Goal: Task Accomplishment & Management: Manage account settings

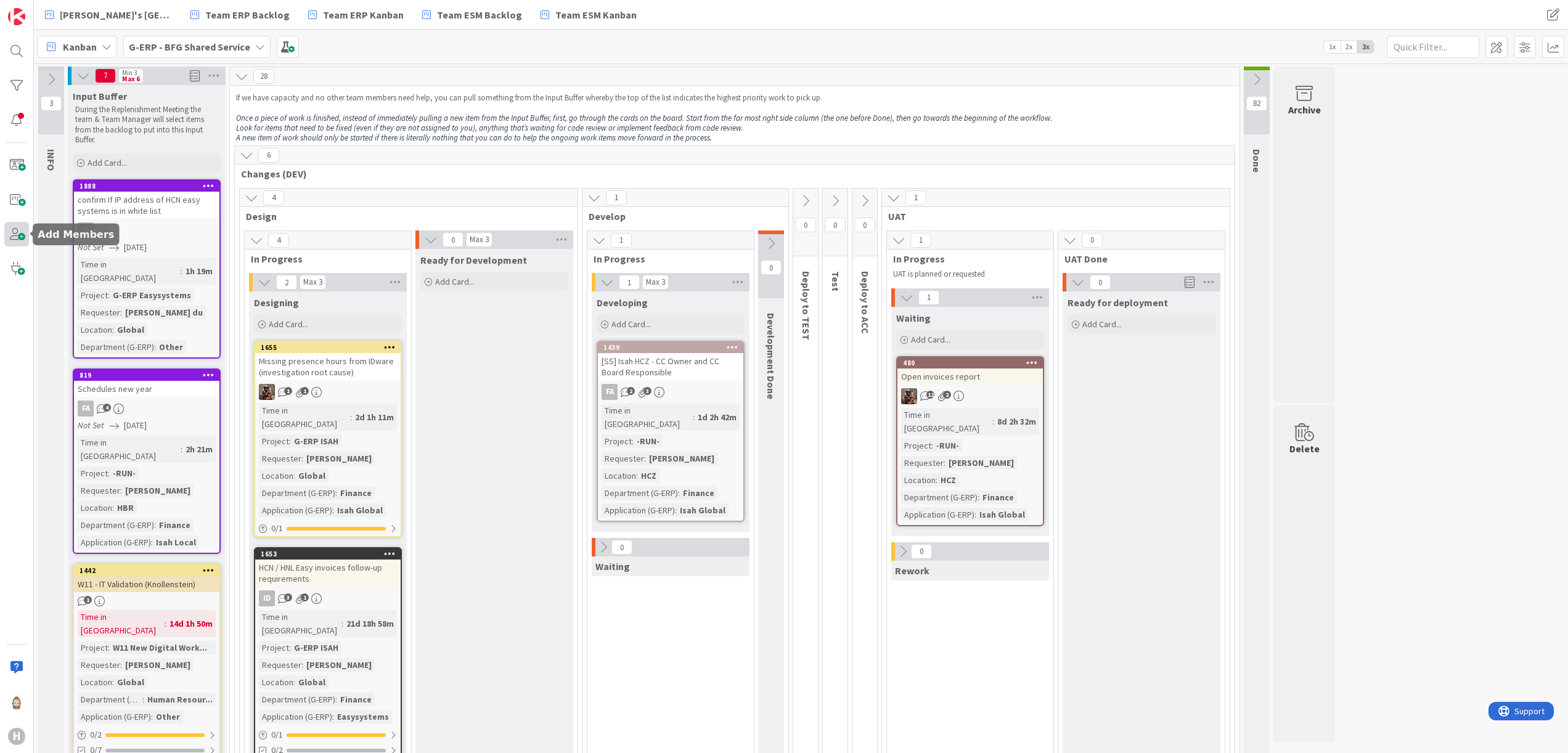
click at [20, 233] on span at bounding box center [17, 234] width 25 height 25
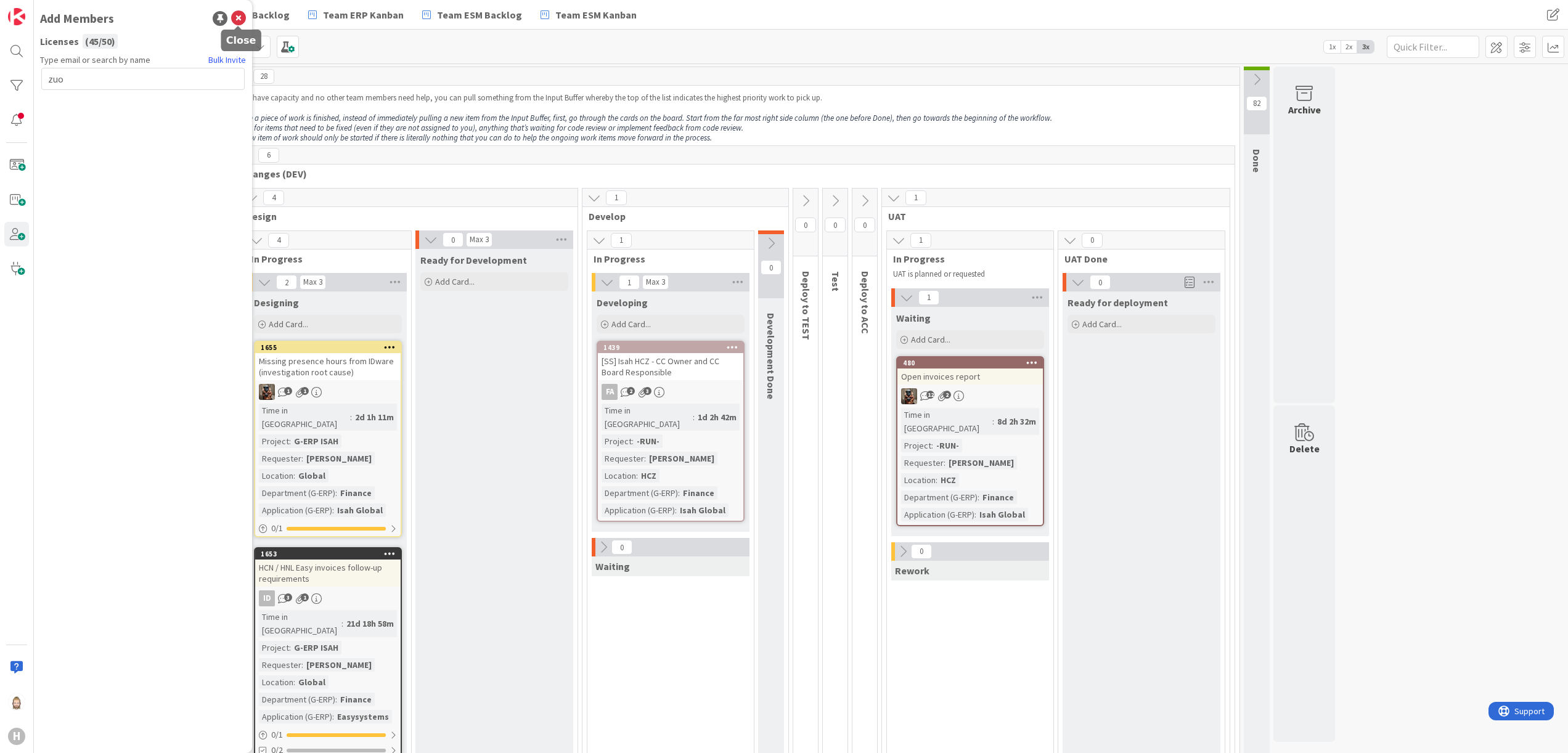
type input "zuo"
click at [237, 13] on icon at bounding box center [238, 18] width 15 height 15
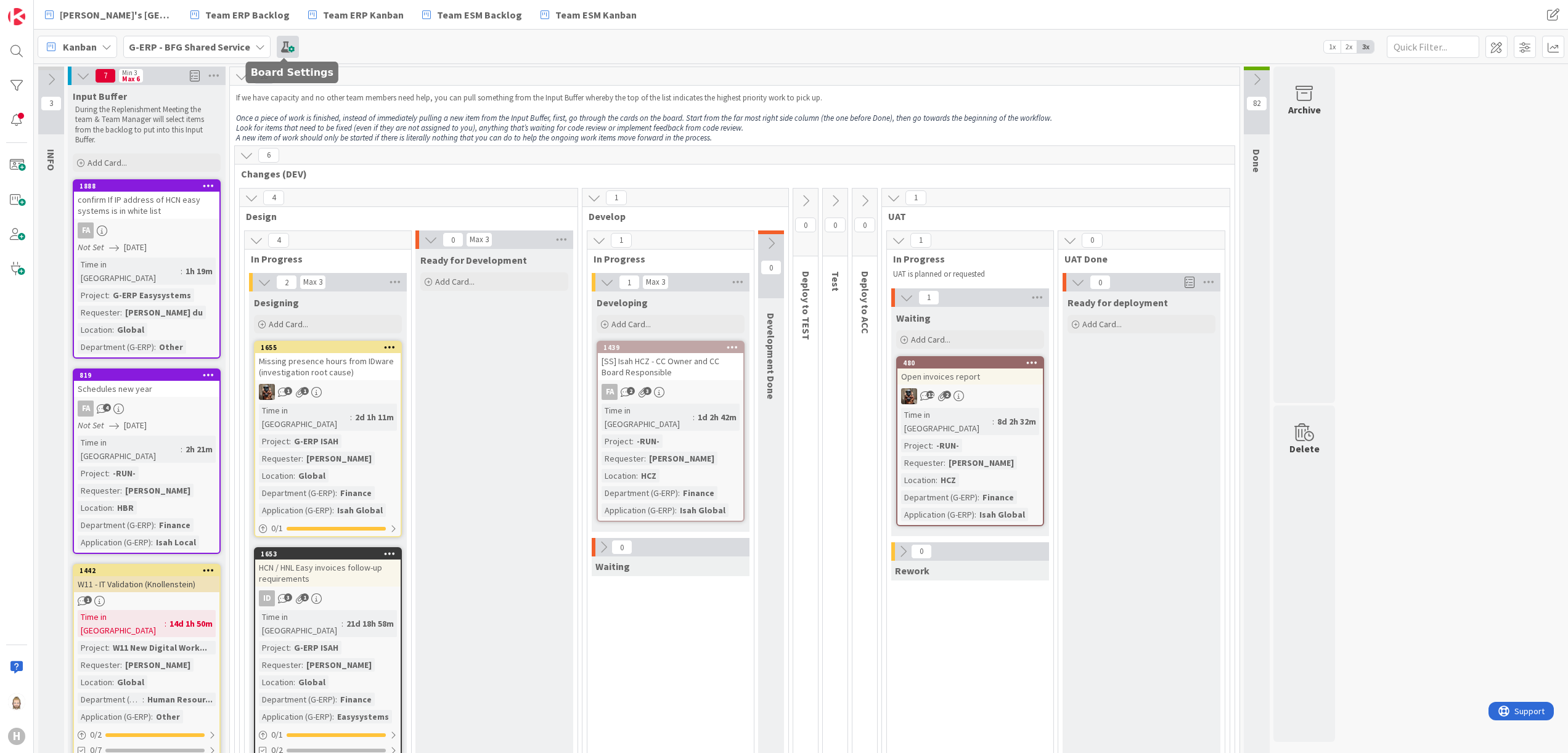
click at [284, 40] on span at bounding box center [288, 47] width 22 height 22
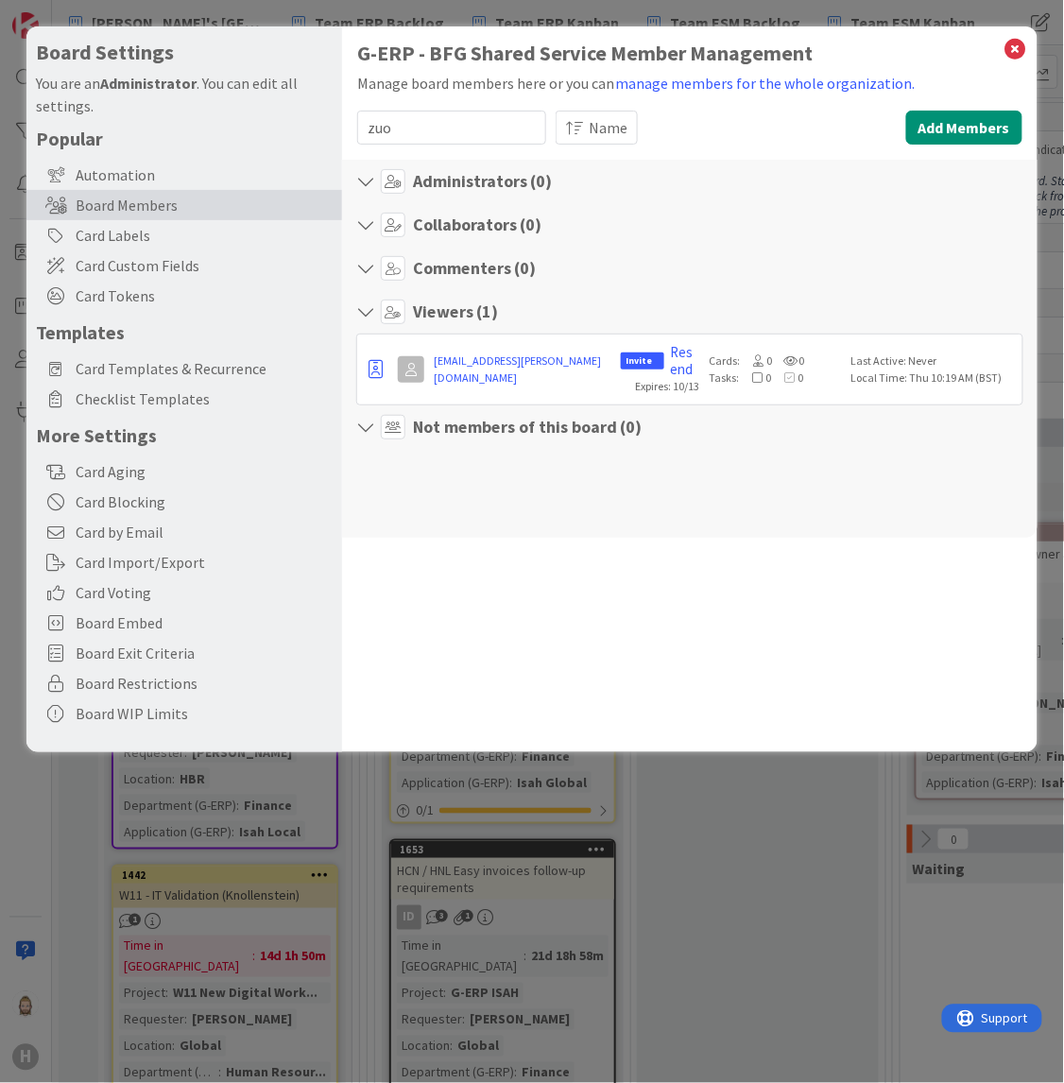
type input "zuo"
click at [60, 857] on div "Board Settings You are an Administrator . You can edit all settings. Popular Au…" at bounding box center [532, 541] width 1064 height 1083
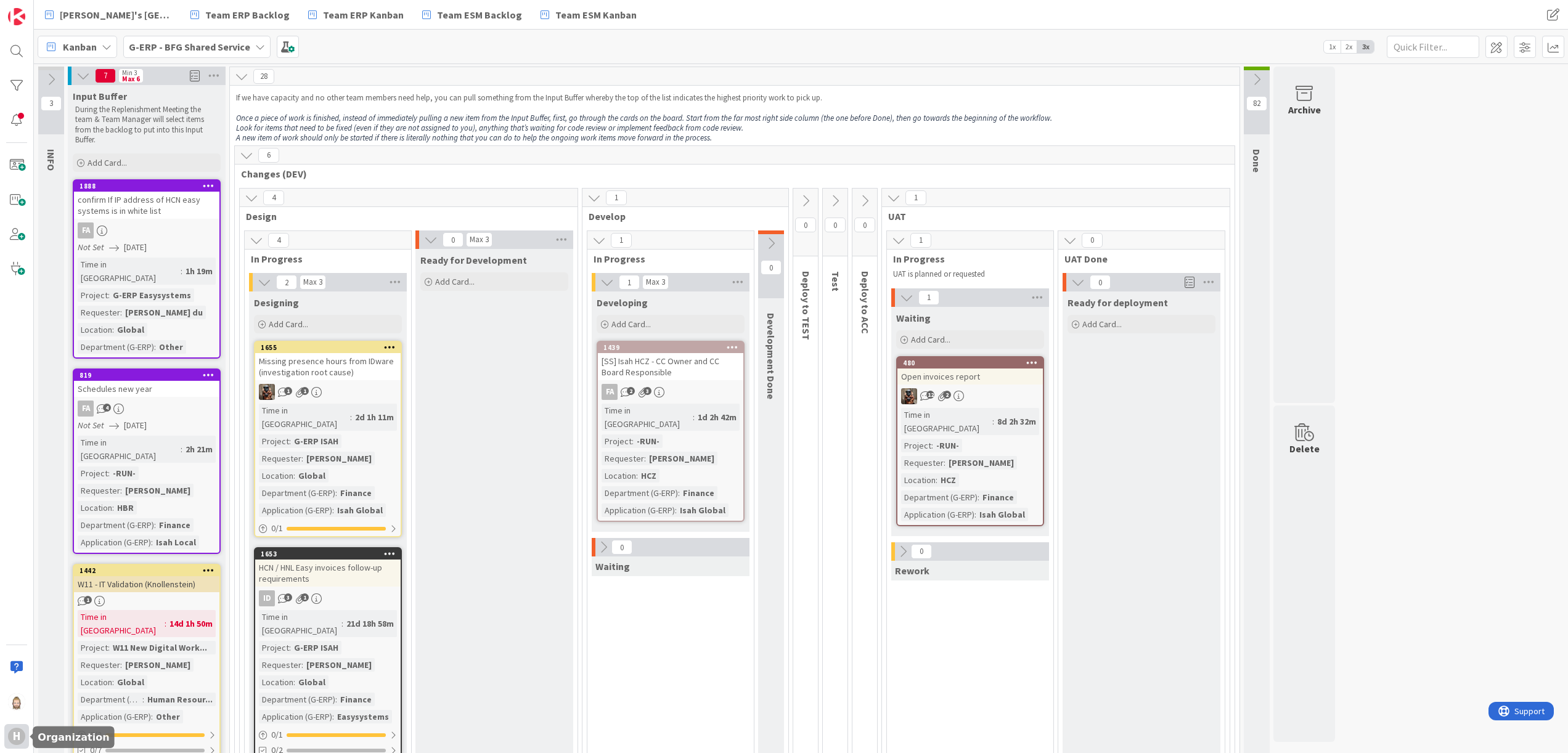
click at [16, 739] on div "H" at bounding box center [16, 737] width 17 height 17
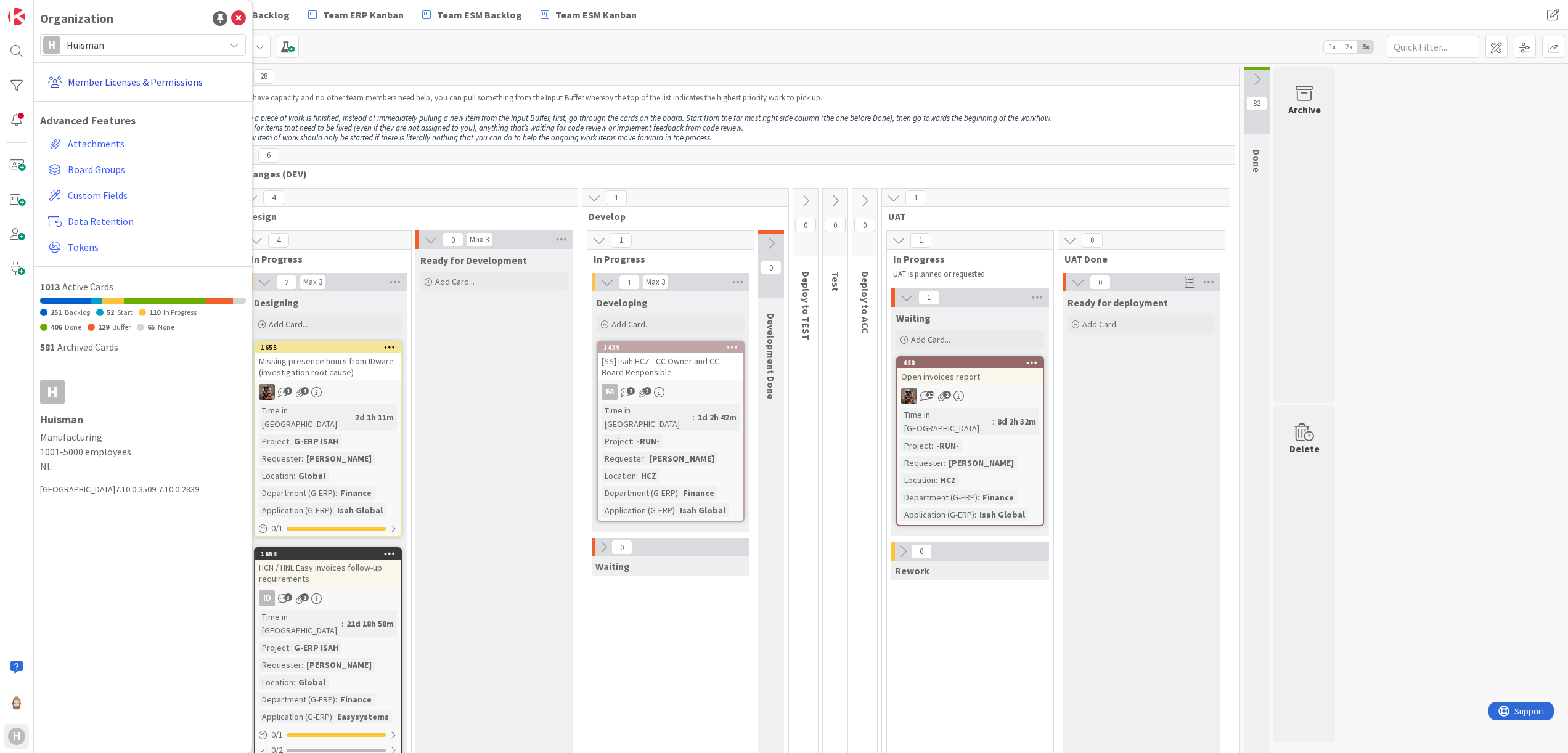
click at [131, 85] on link "Member Licenses & Permissions" at bounding box center [144, 82] width 203 height 22
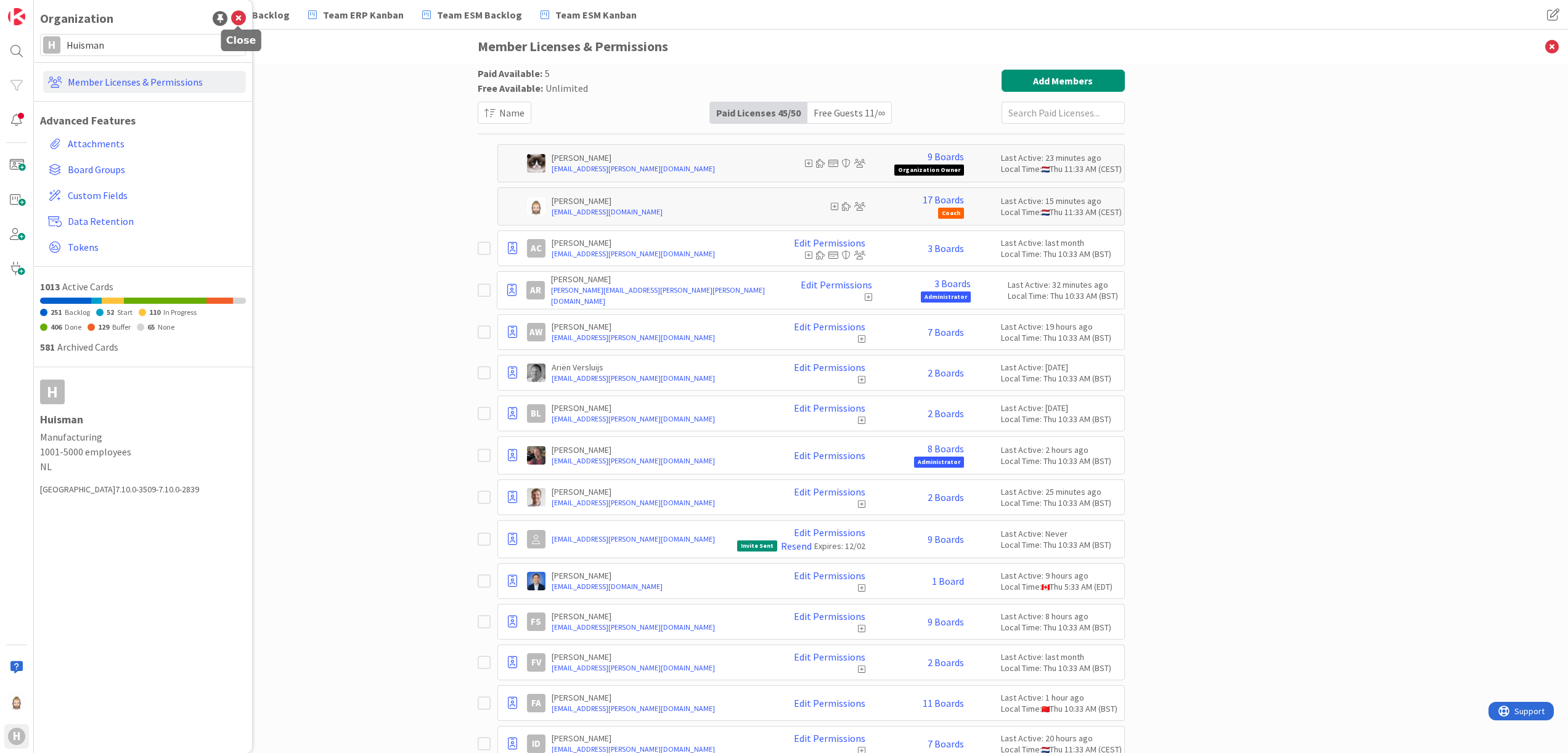
click at [242, 14] on icon at bounding box center [238, 18] width 15 height 15
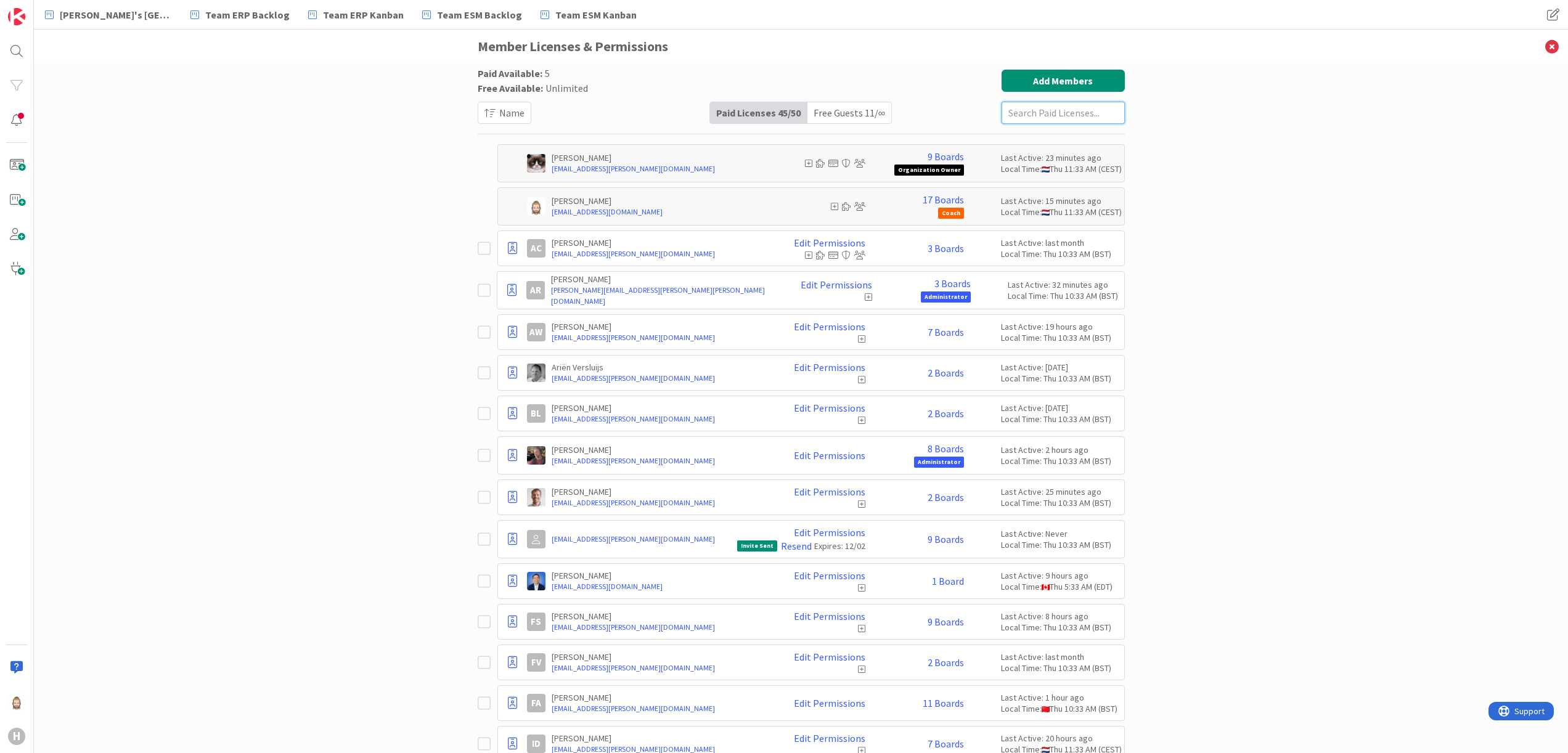
click at [1073, 115] on input "text" at bounding box center [1063, 113] width 123 height 22
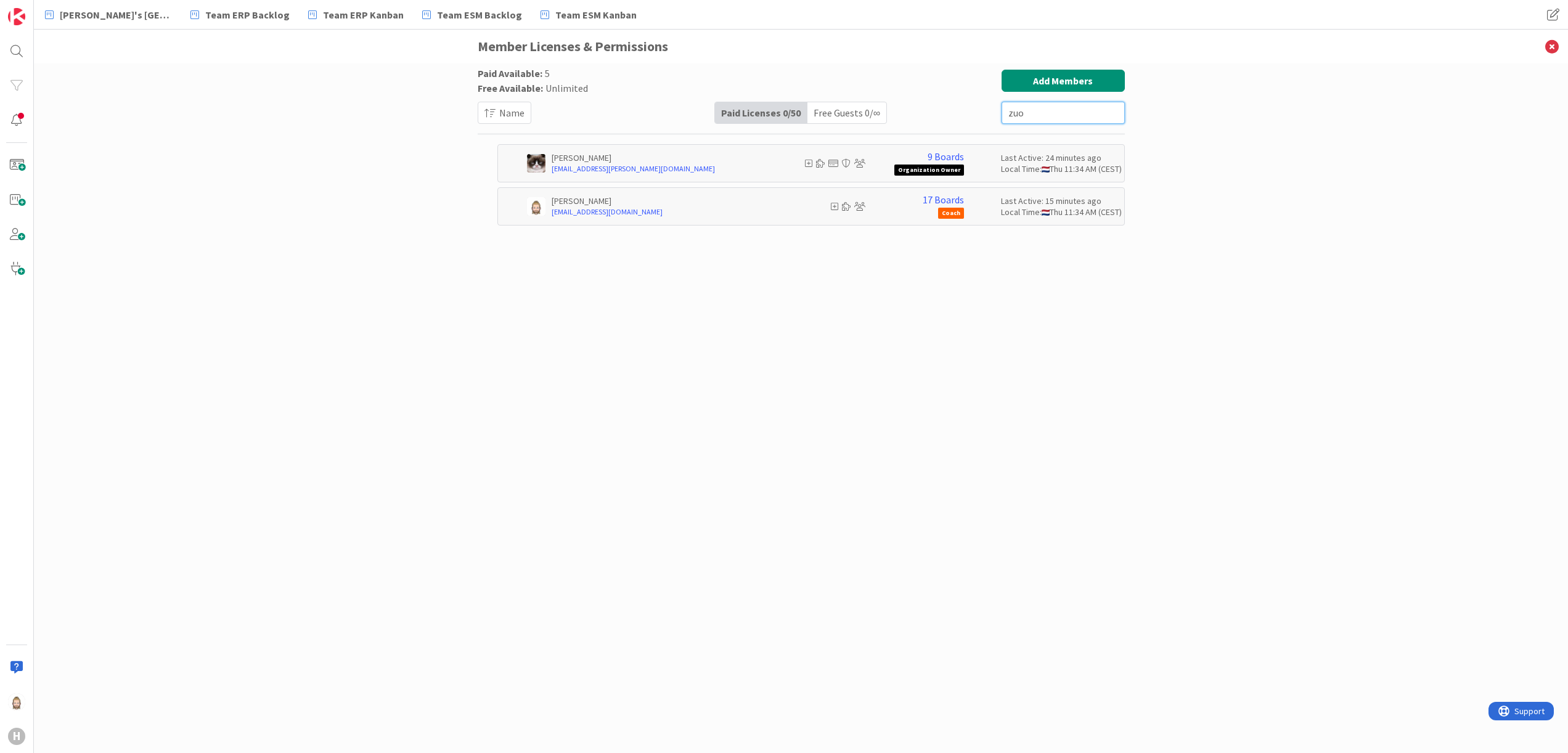
type input "zuo"
click at [99, 487] on div "Paid Available: 5 Free Available: Unlimited Name Paid Licenses 0 / 50 Free Gues…" at bounding box center [801, 408] width 1534 height 690
click at [857, 106] on div "Free Guests 0 / ∞" at bounding box center [846, 113] width 79 height 21
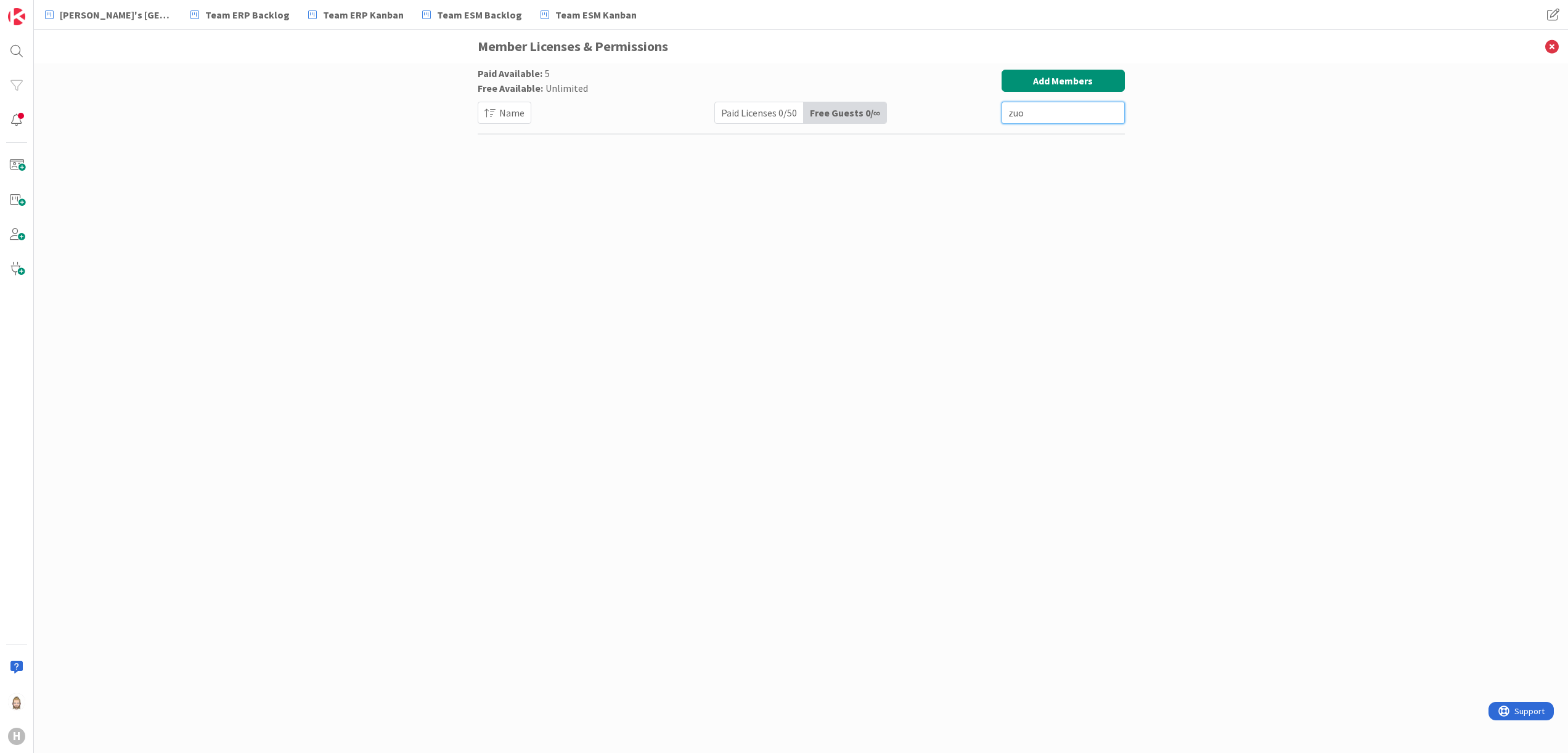
click at [1033, 117] on input "zuo" at bounding box center [1063, 113] width 123 height 22
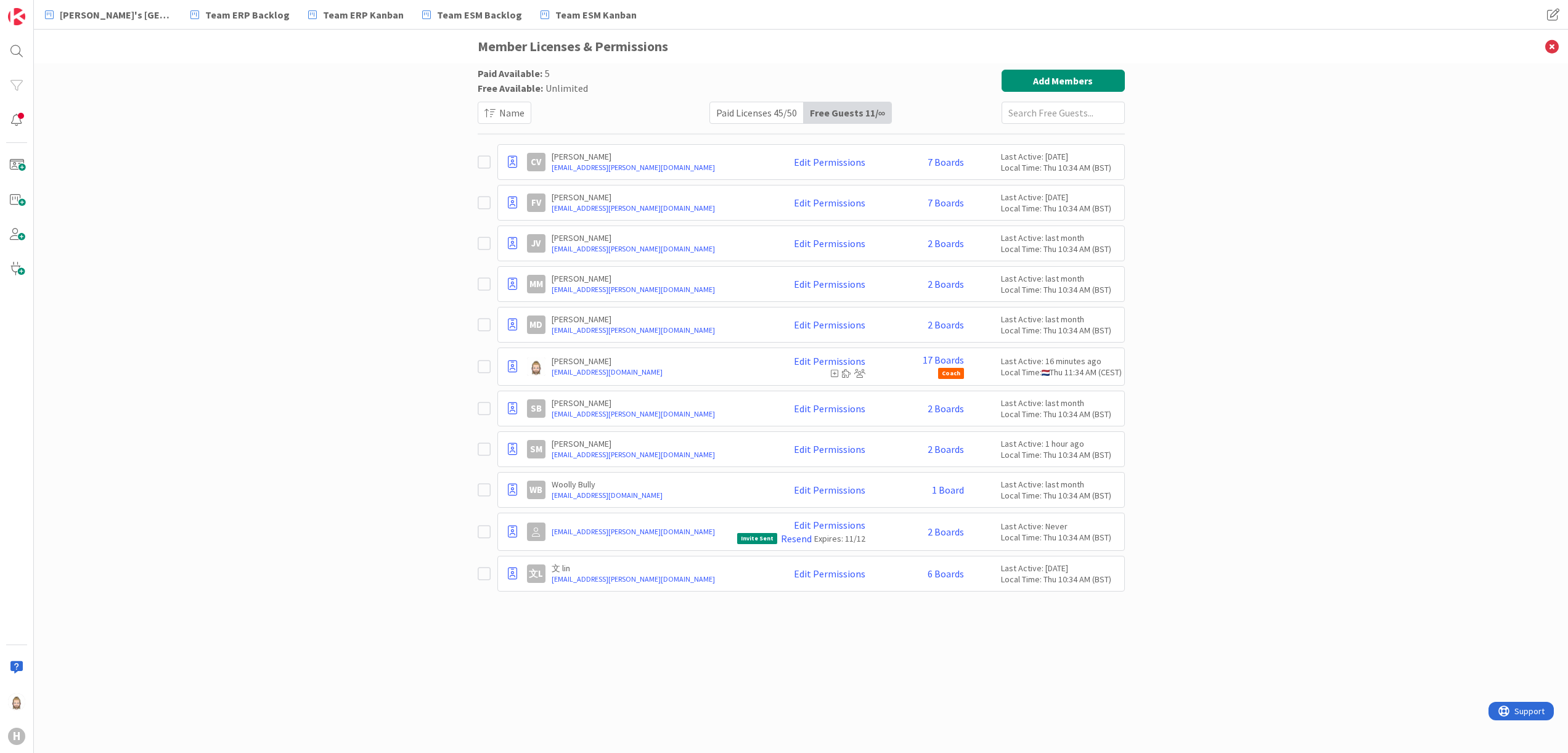
click at [763, 105] on div "Paid Licenses 45 / 50" at bounding box center [757, 113] width 94 height 21
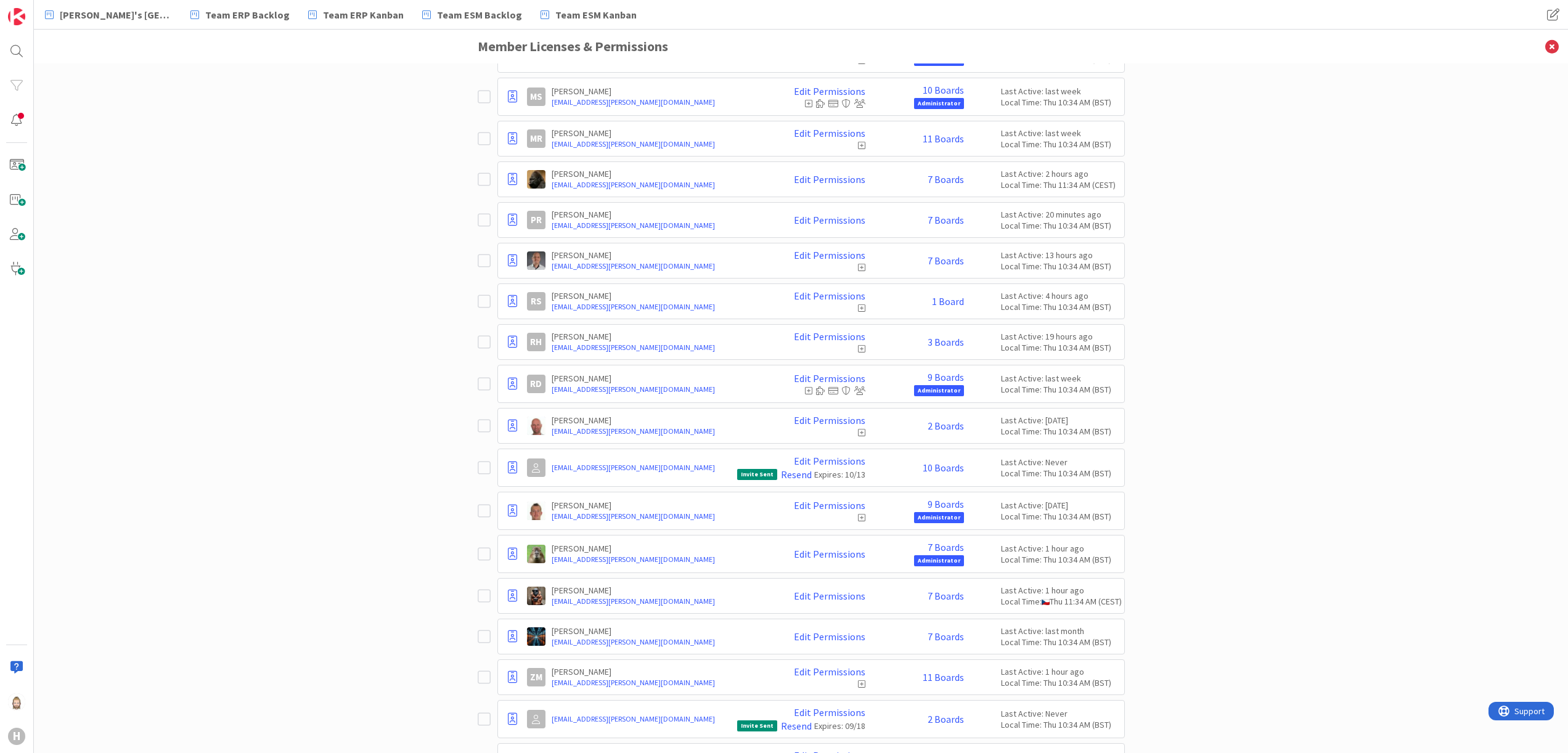
scroll to position [1109, 0]
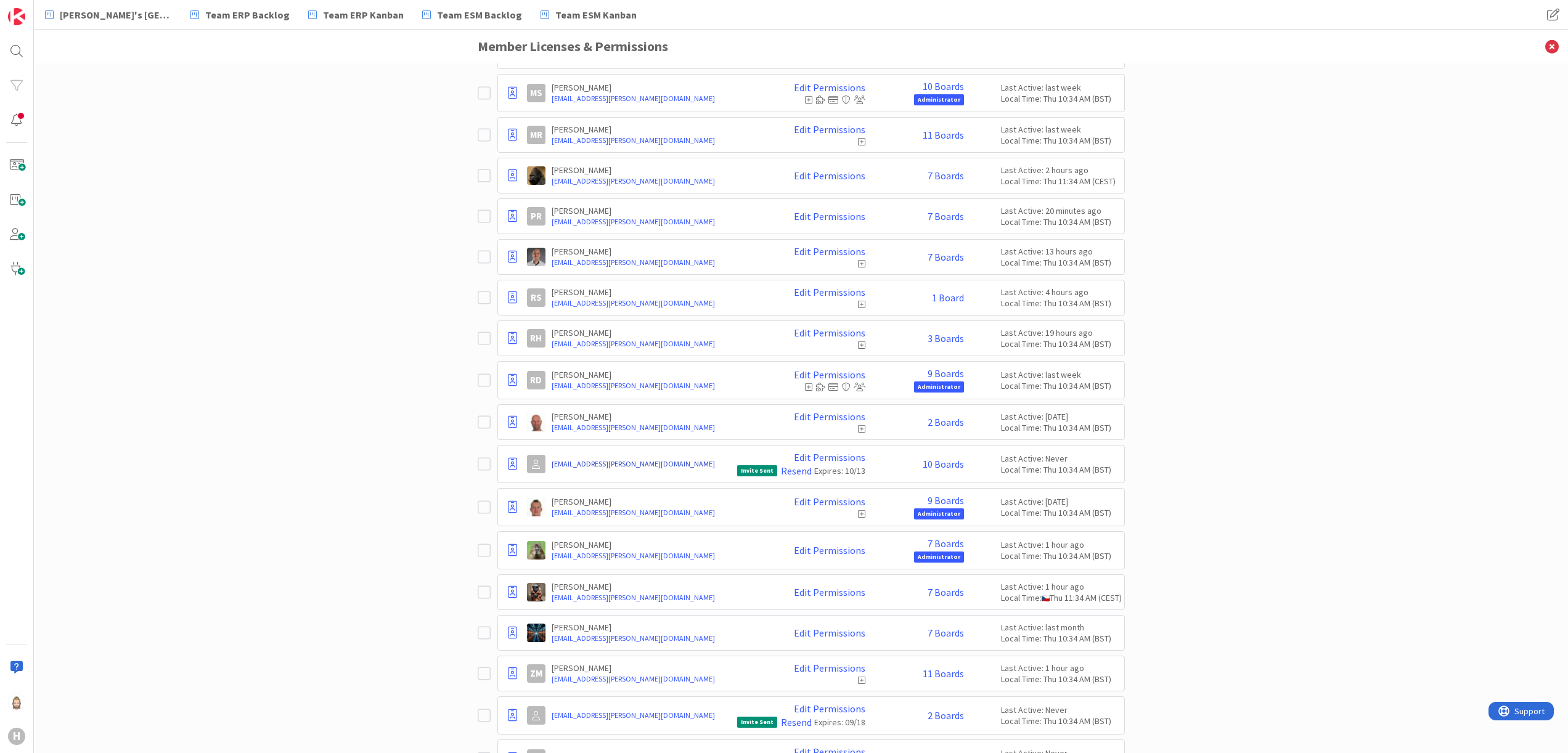
click at [579, 470] on link "[EMAIL_ADDRESS][PERSON_NAME][DOMAIN_NAME]" at bounding box center [641, 464] width 179 height 11
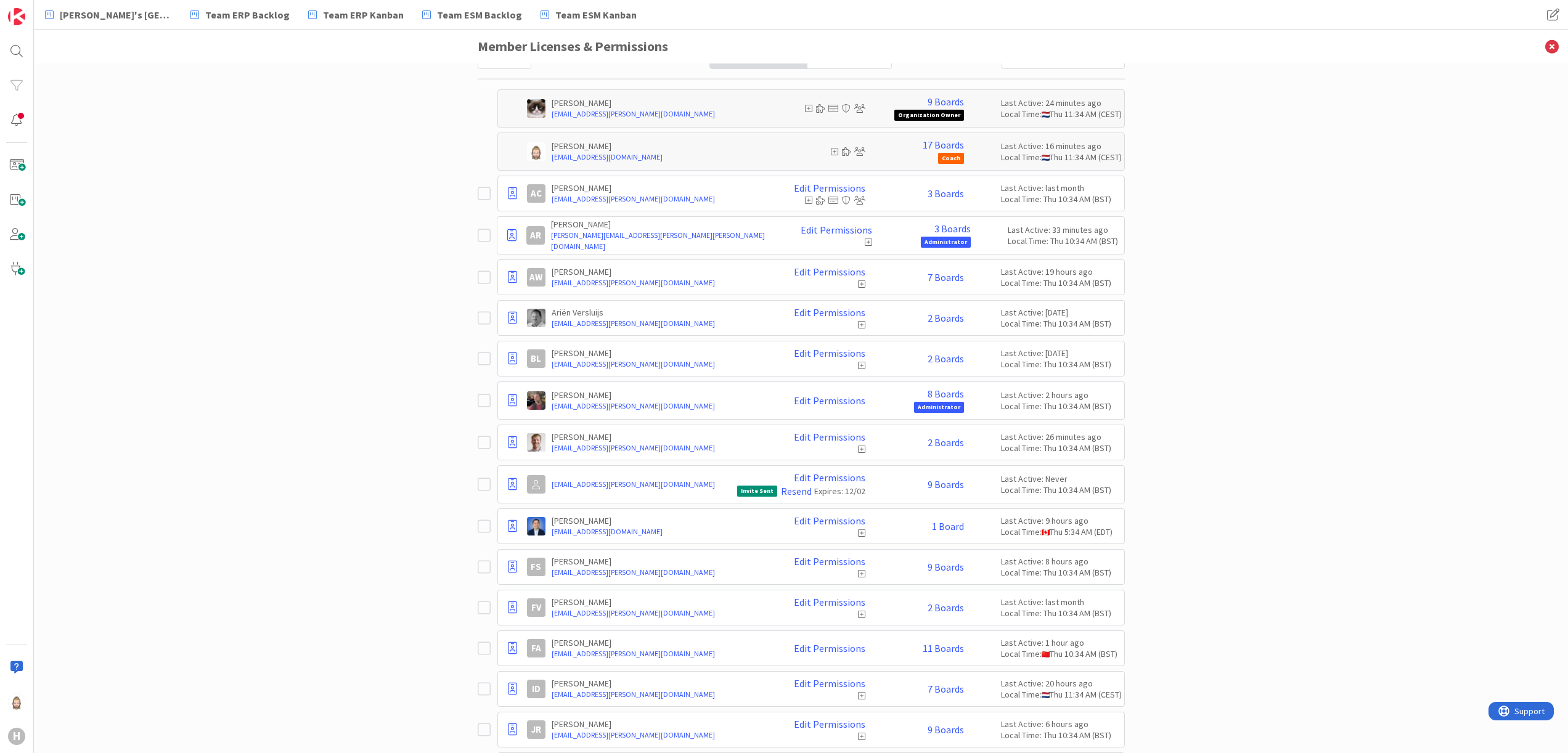
scroll to position [0, 0]
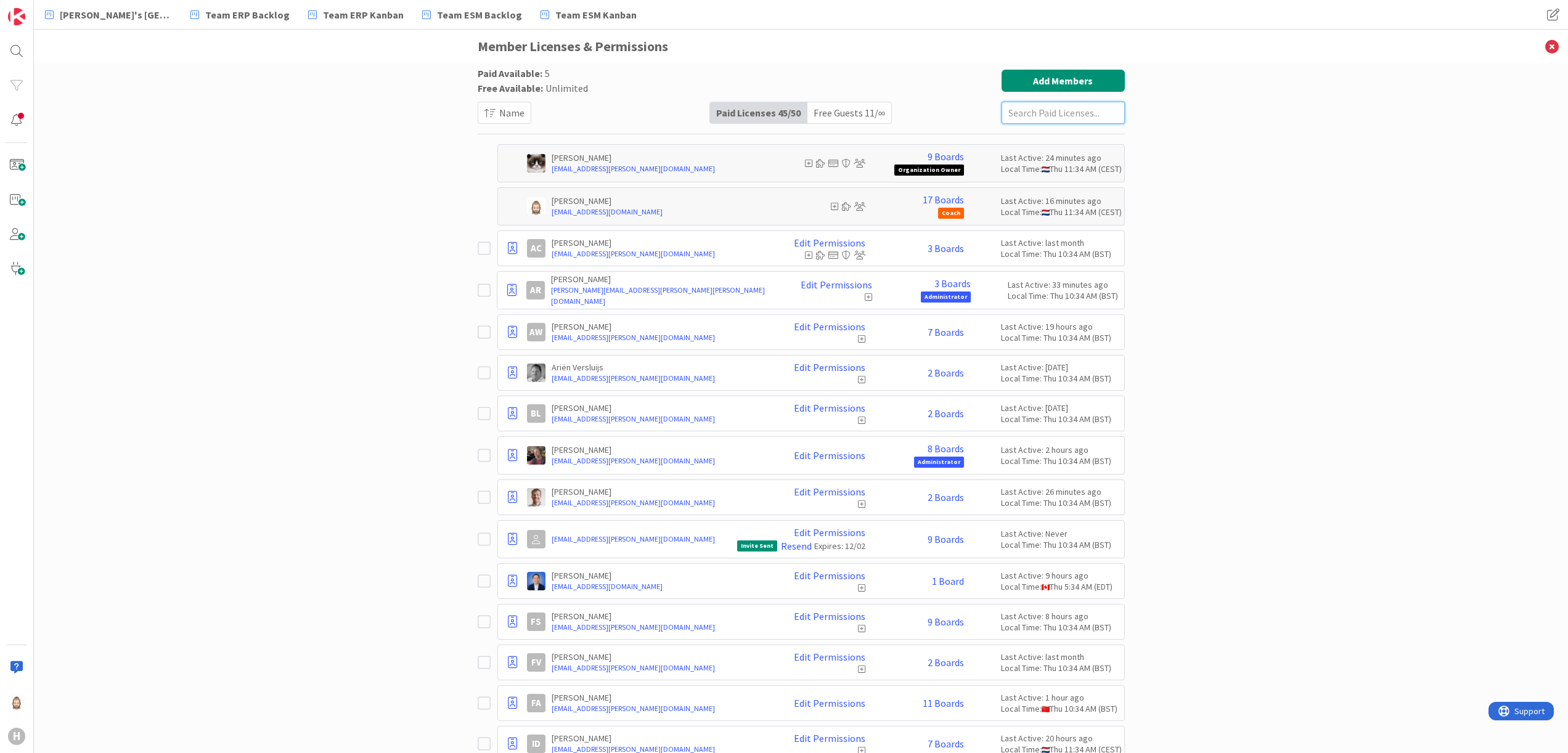
click at [1041, 105] on input "text" at bounding box center [1063, 113] width 123 height 22
paste input "[EMAIL_ADDRESS][PERSON_NAME][DOMAIN_NAME]"
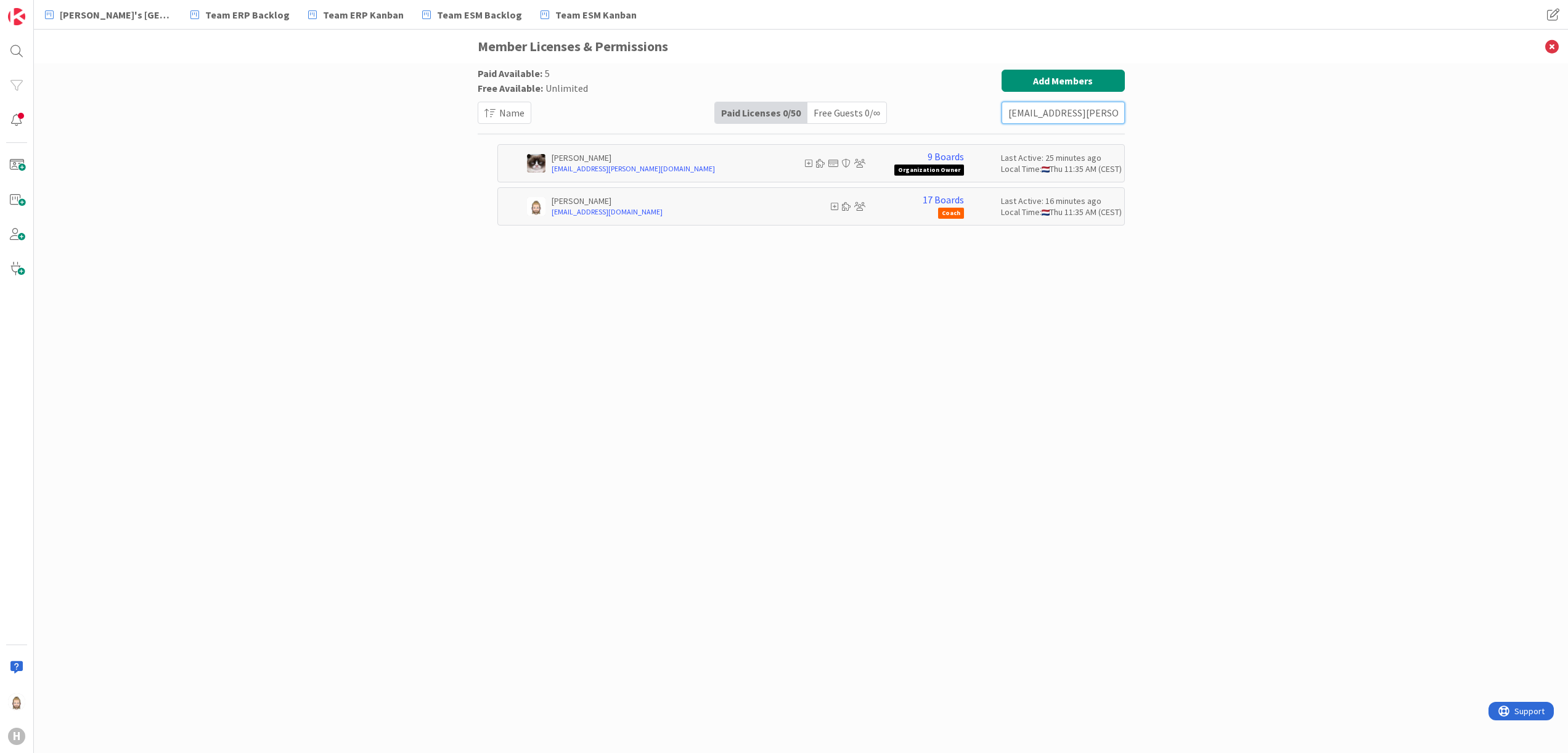
paste input "Jren"
paste input "FSh"
paste input "Rzuo"
type input "[EMAIL_ADDRESS][PERSON_NAME][DOMAIN_NAME]"
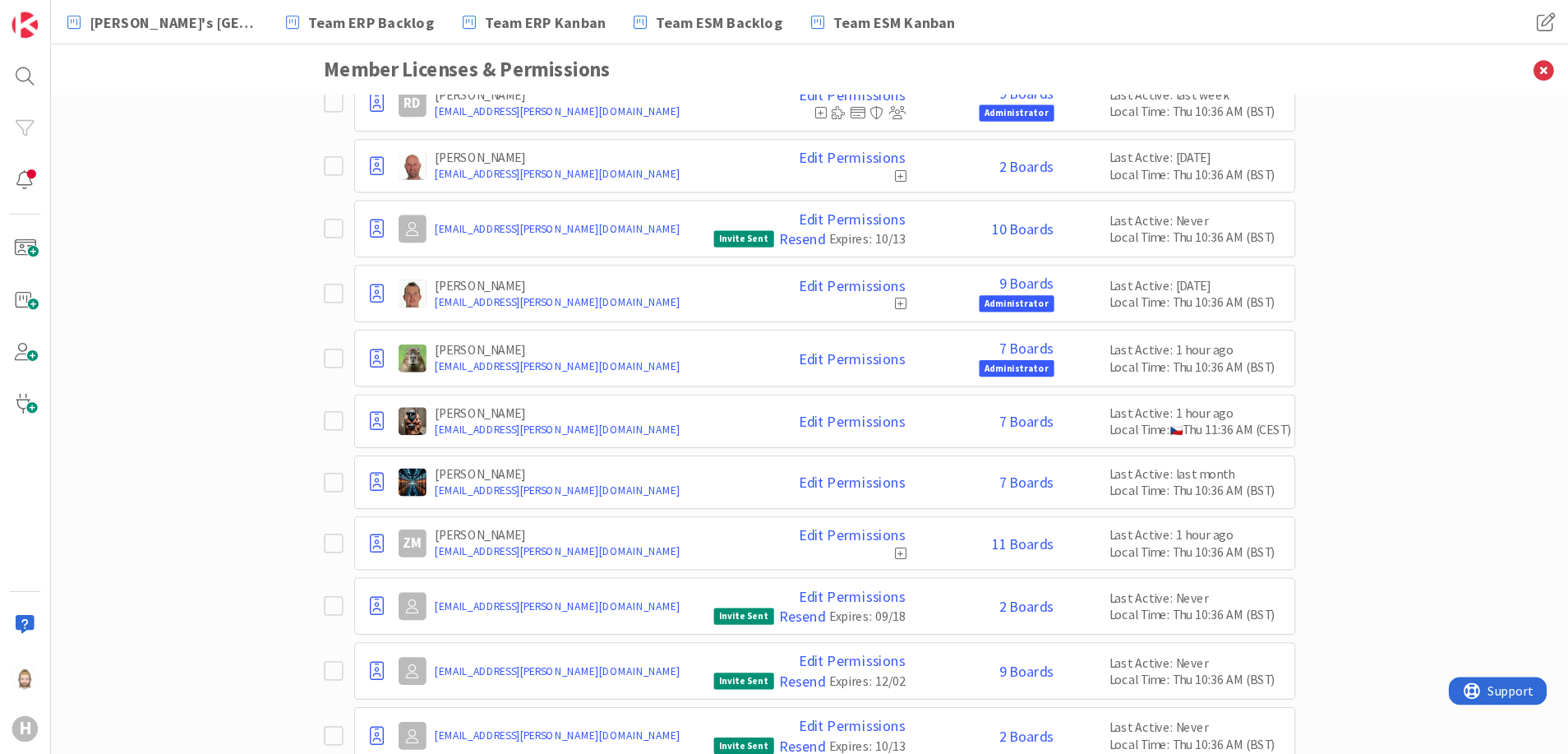
scroll to position [1888, 0]
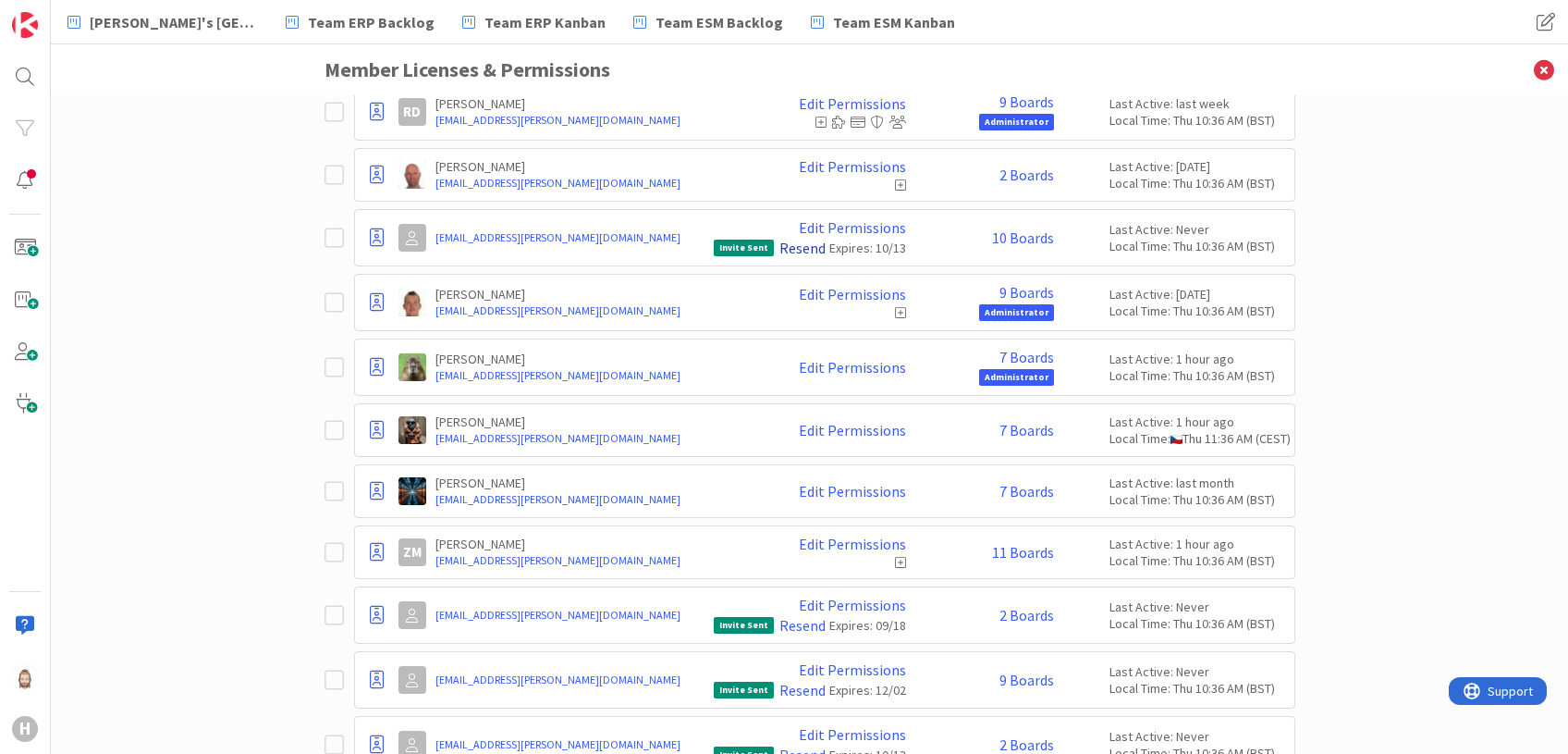
click at [798, 240] on link "Resend" at bounding box center [802, 248] width 46 height 17
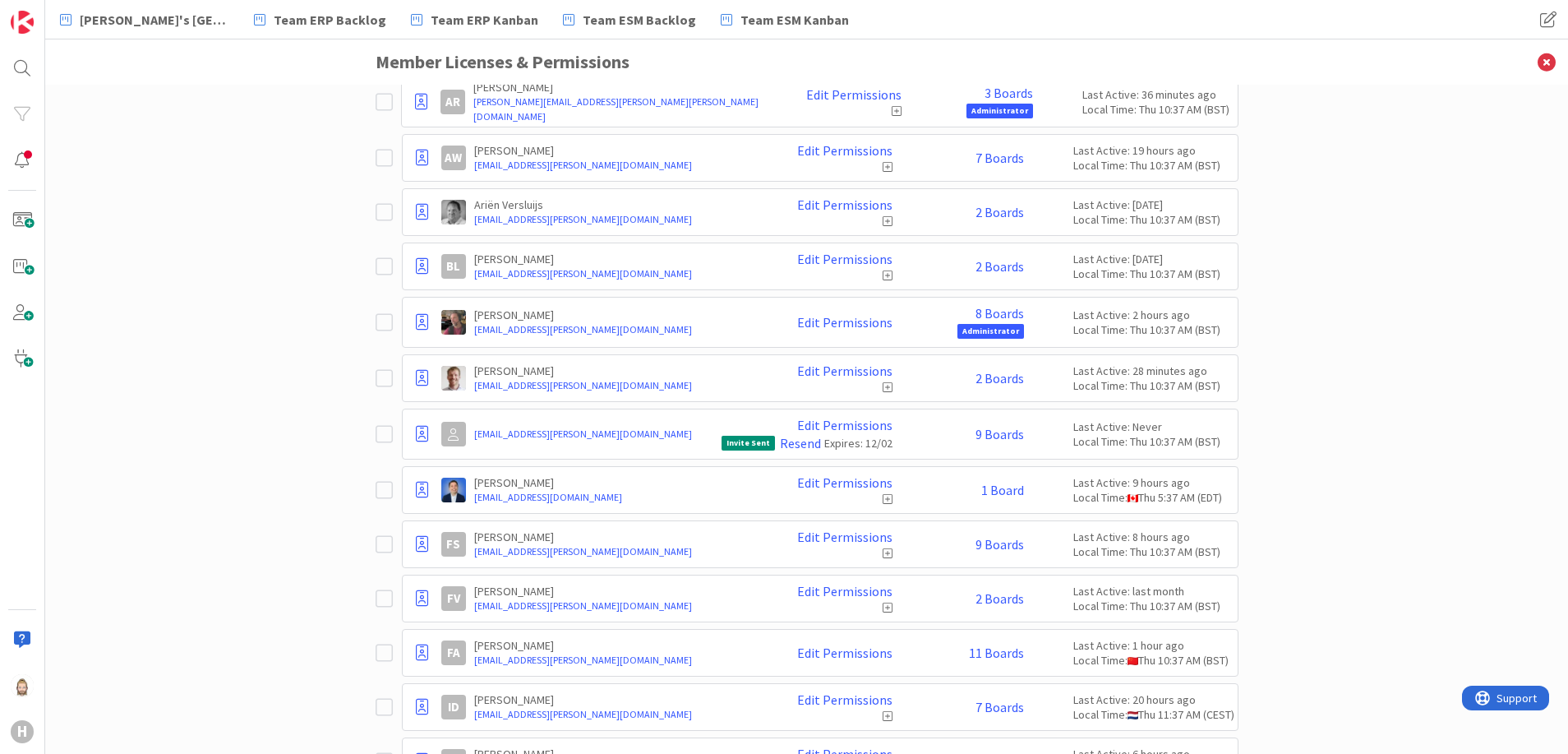
scroll to position [0, 0]
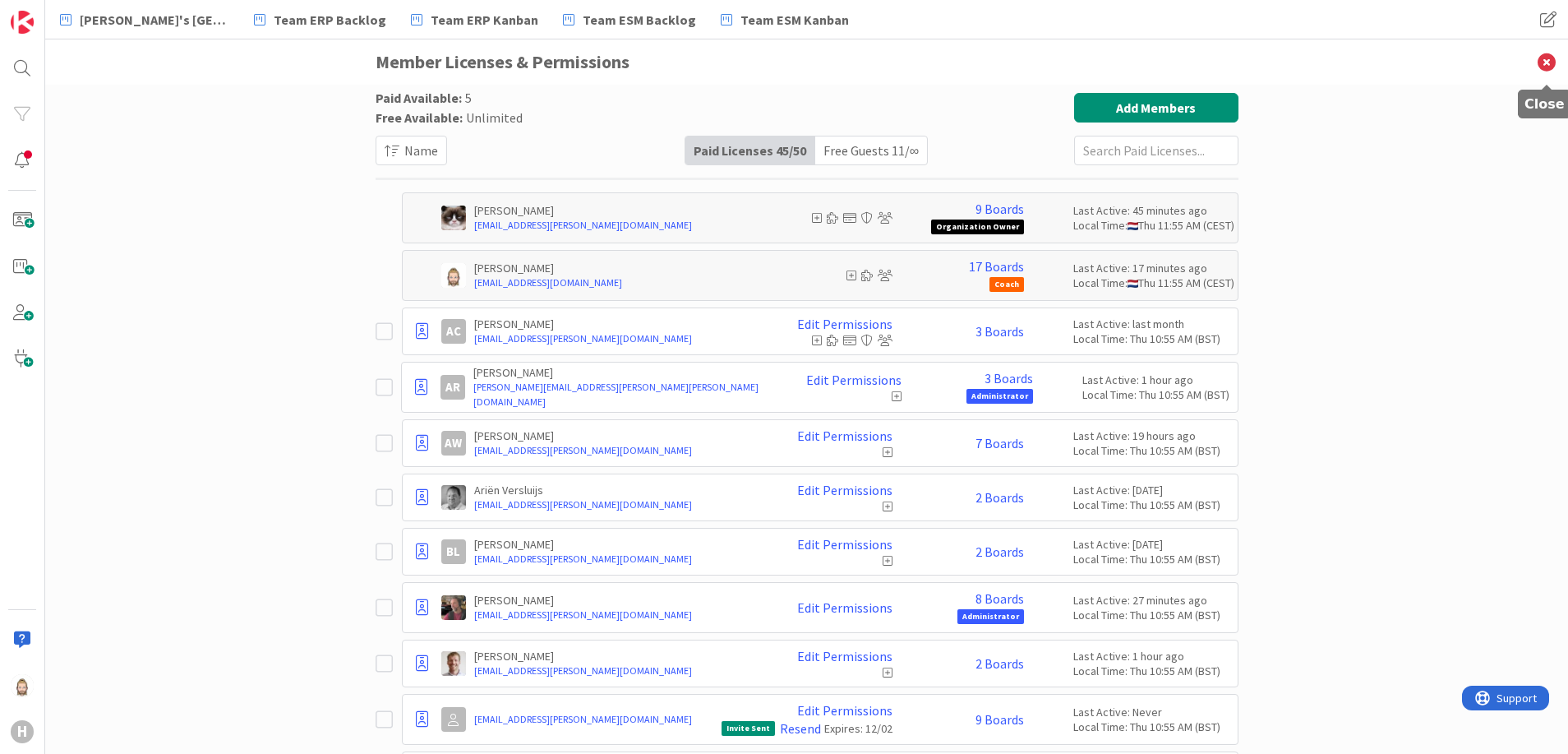
click at [1545, 62] on icon at bounding box center [1546, 62] width 43 height 45
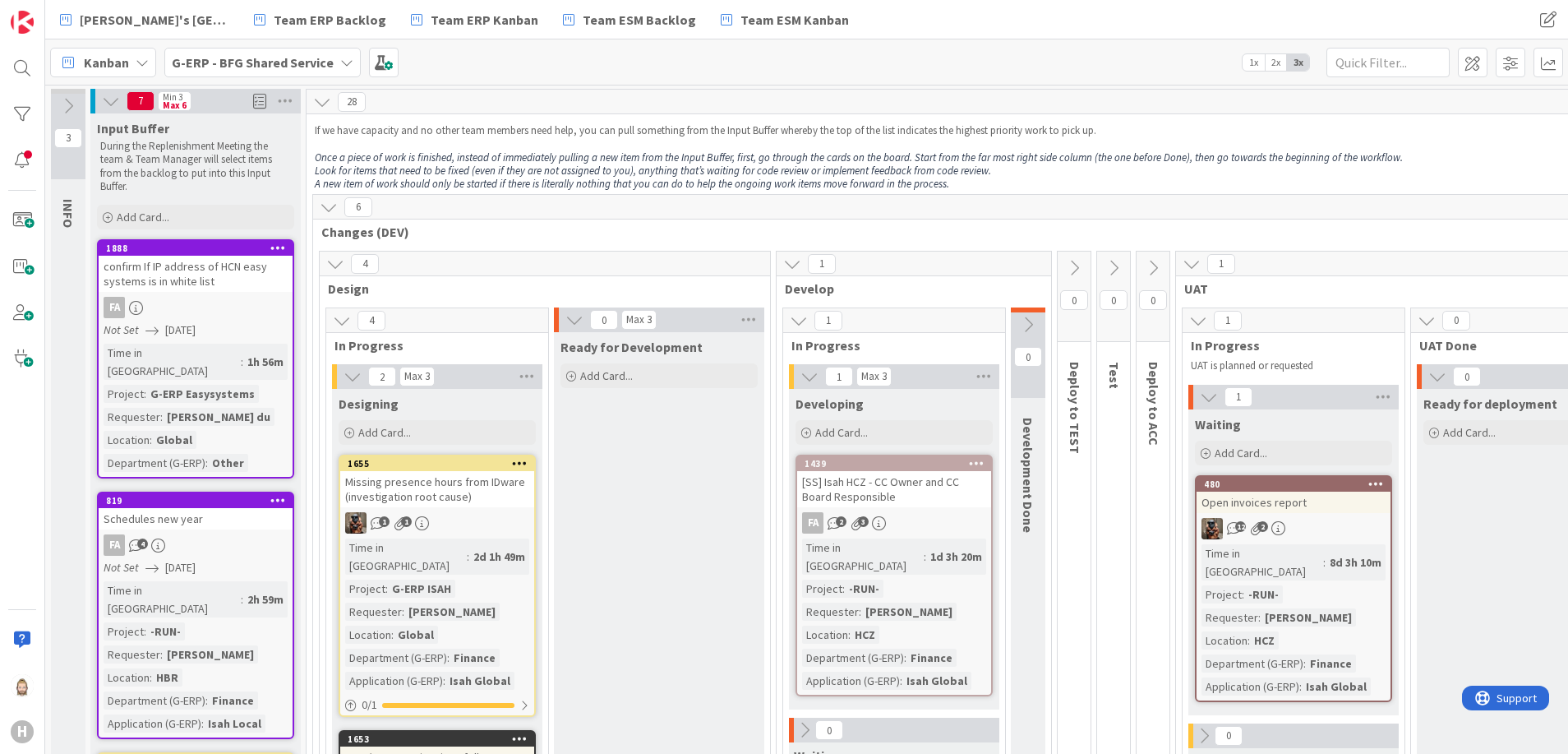
click at [64, 99] on icon at bounding box center [68, 105] width 18 height 18
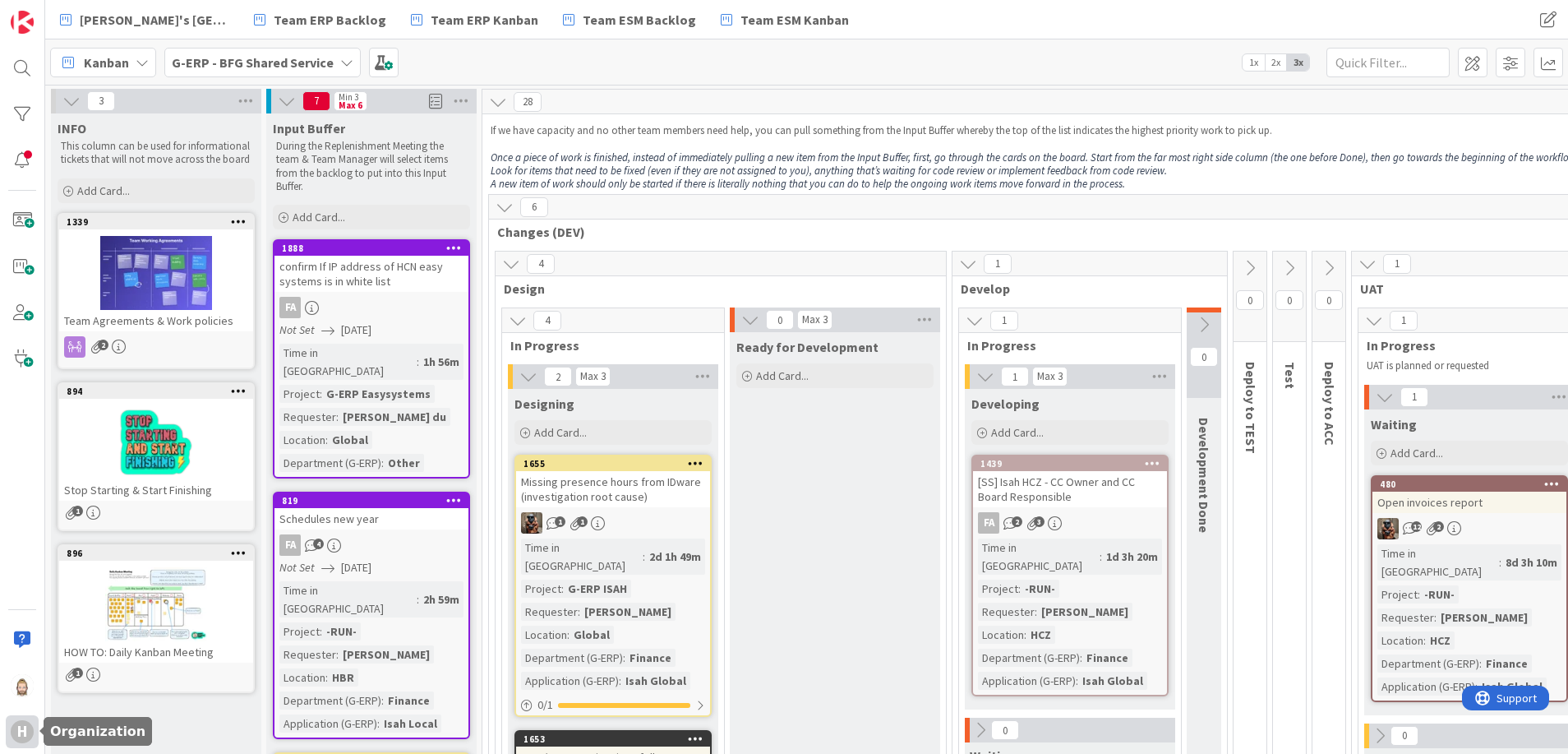
click at [23, 725] on div "H" at bounding box center [22, 732] width 23 height 23
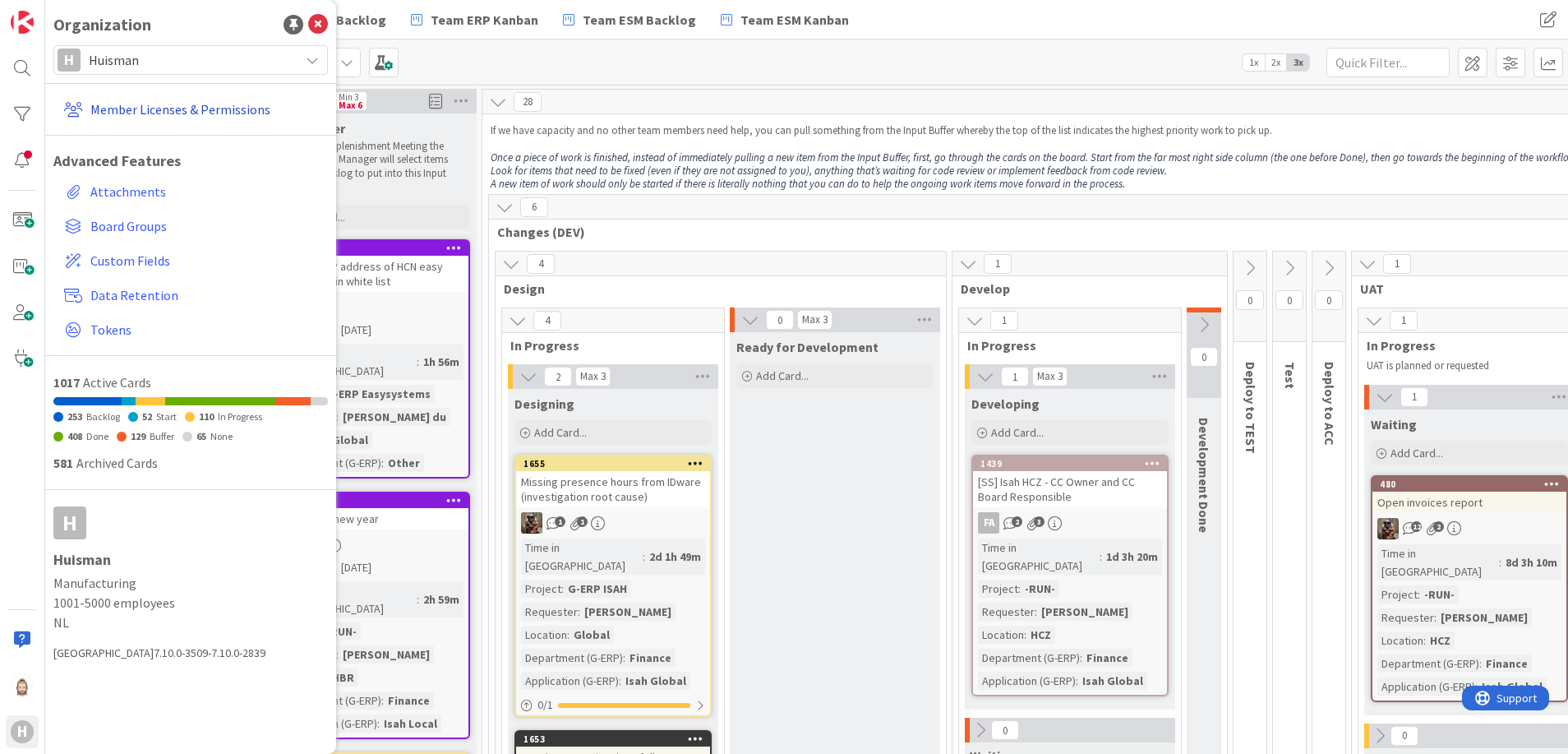
click at [195, 118] on link "Member Licenses & Permissions" at bounding box center [192, 110] width 271 height 30
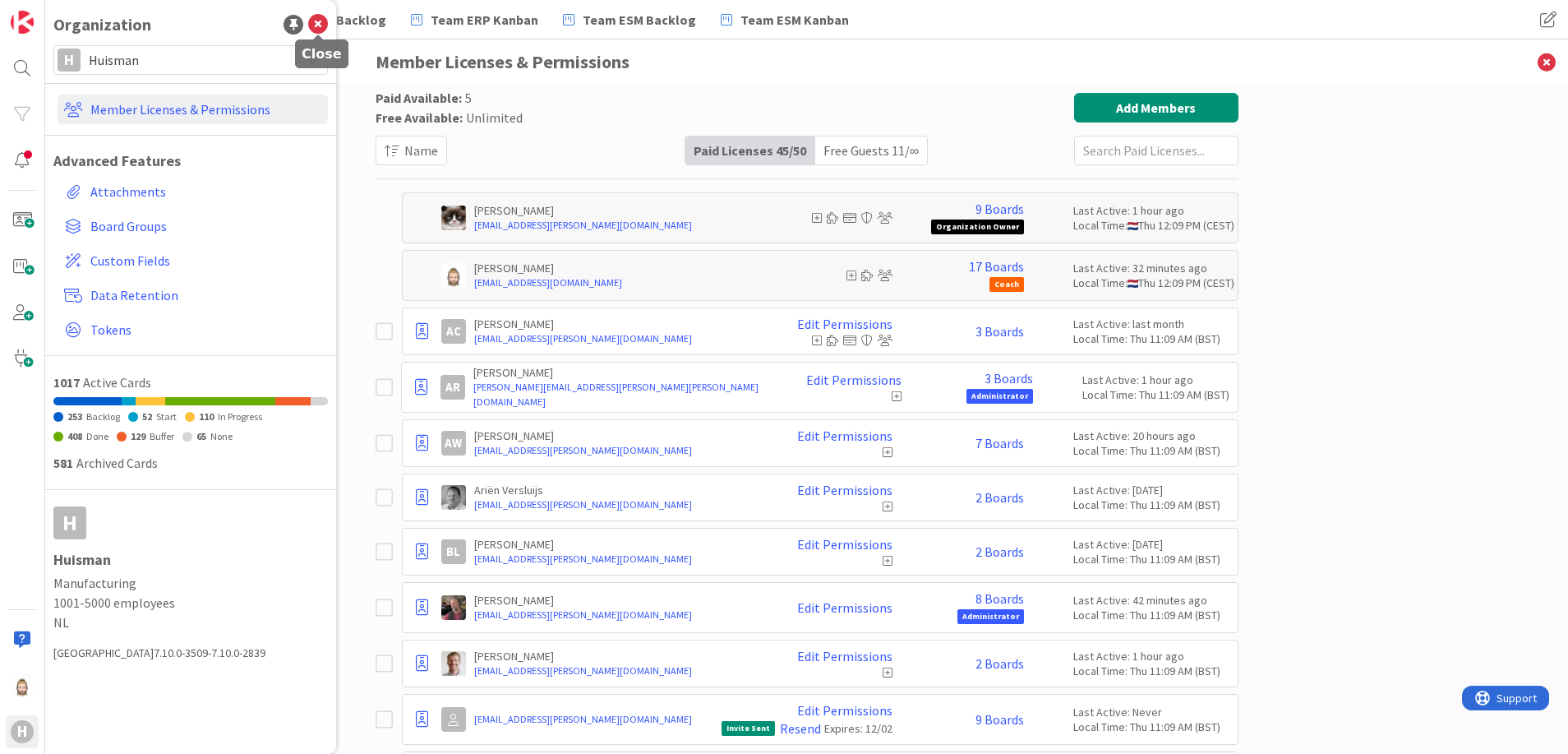
click at [321, 23] on icon at bounding box center [318, 24] width 20 height 20
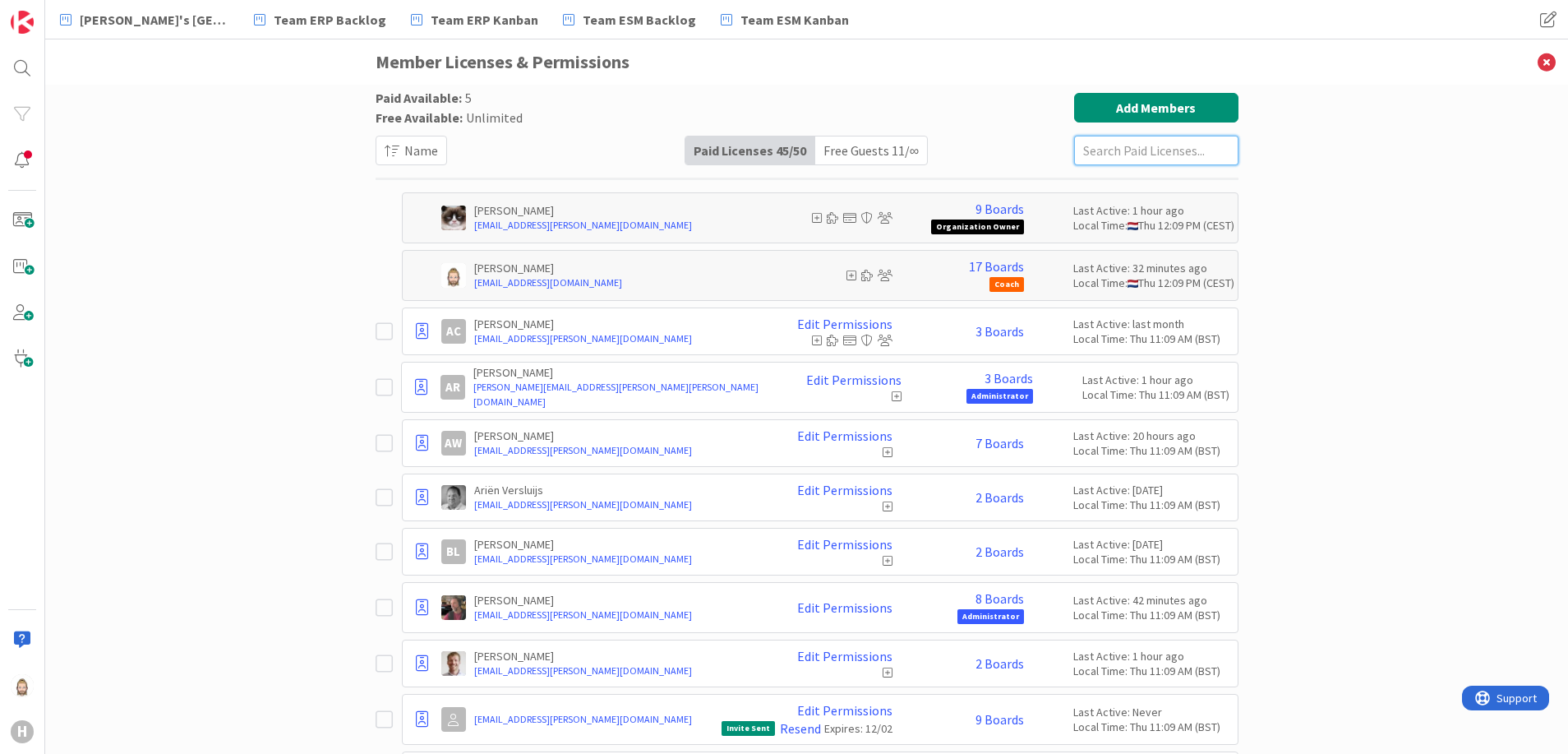
click at [1136, 146] on input "text" at bounding box center [1156, 151] width 164 height 30
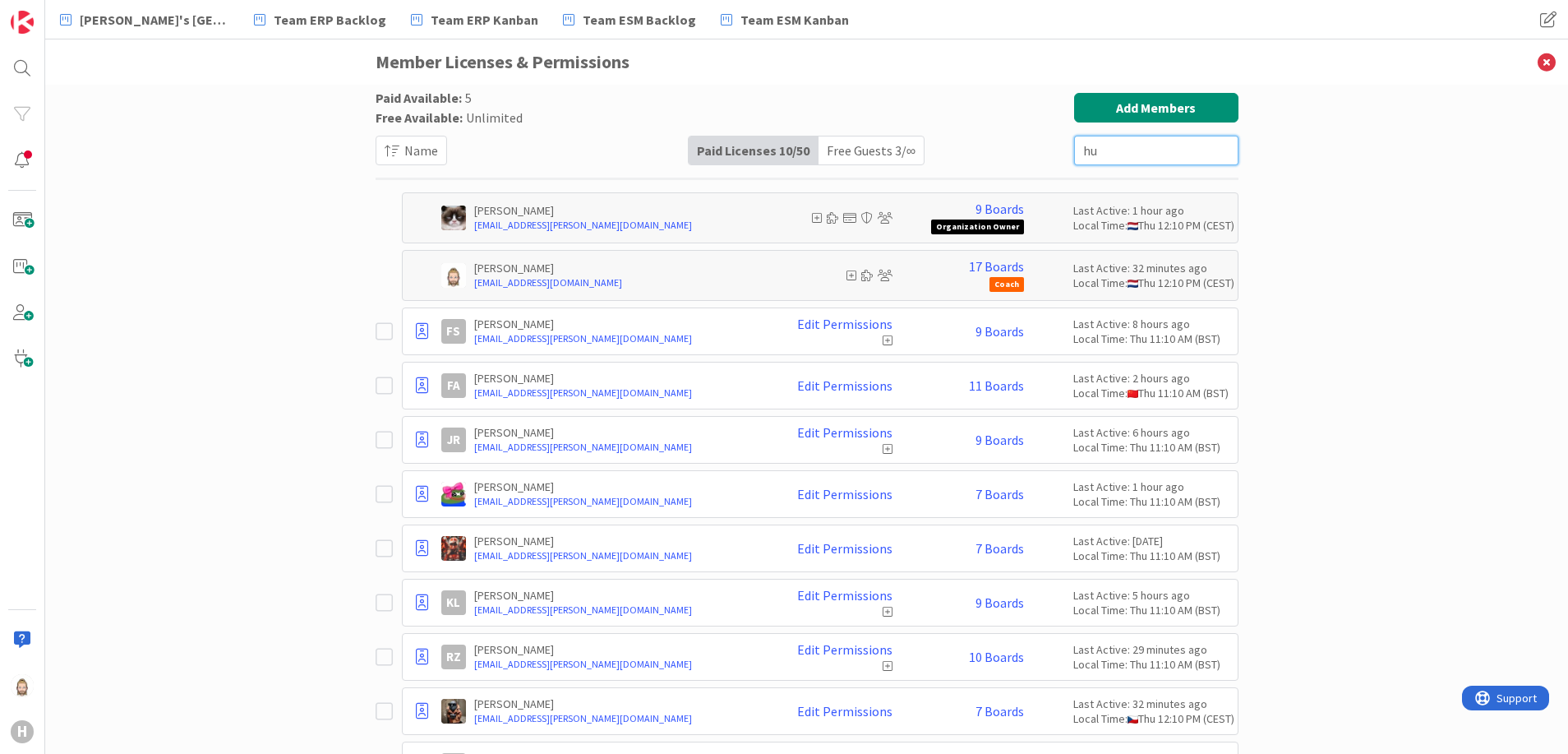
type input "h"
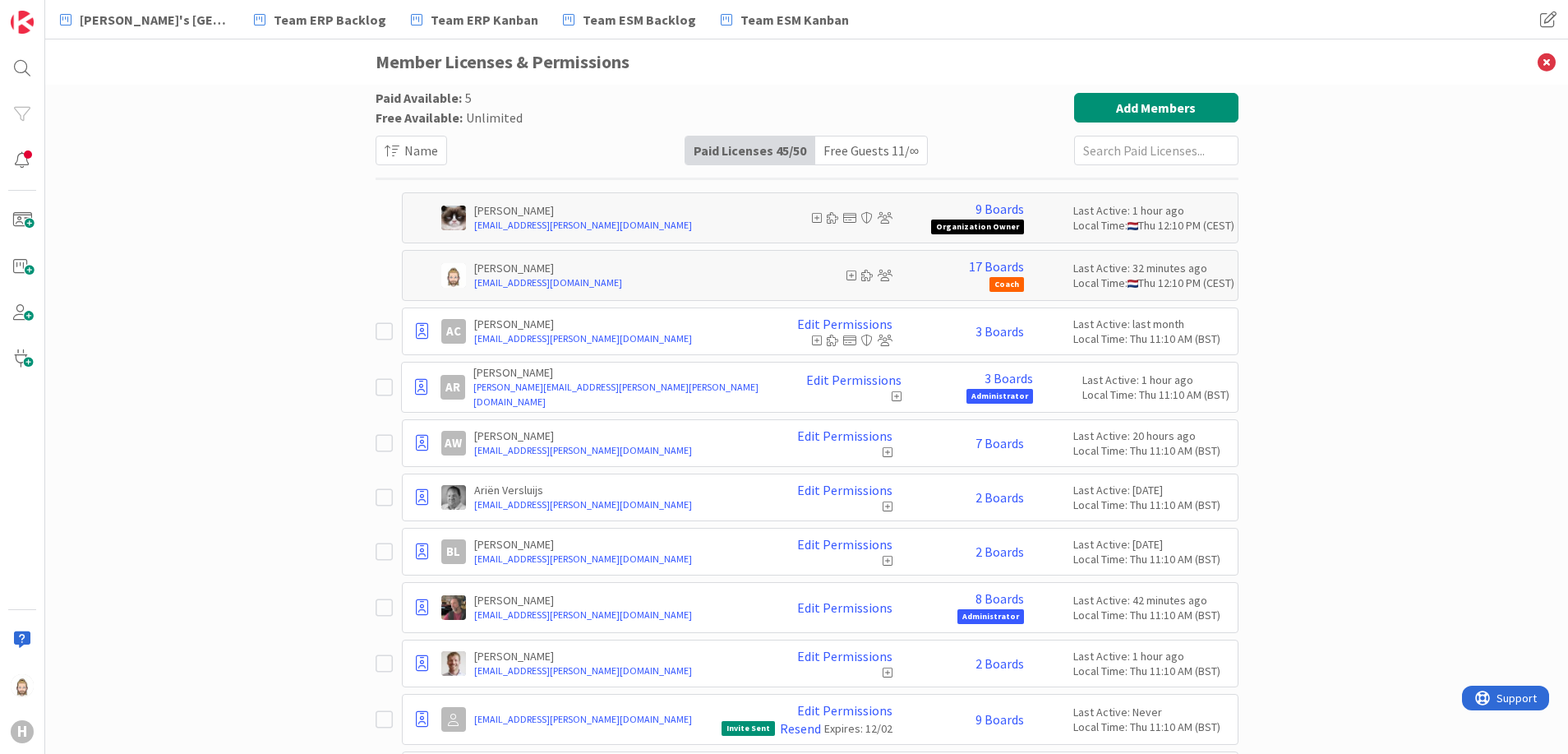
click at [750, 147] on div "Paid Licenses 45 / 50" at bounding box center [750, 151] width 130 height 28
drag, startPoint x: 750, startPoint y: 147, endPoint x: 625, endPoint y: 147, distance: 125.0
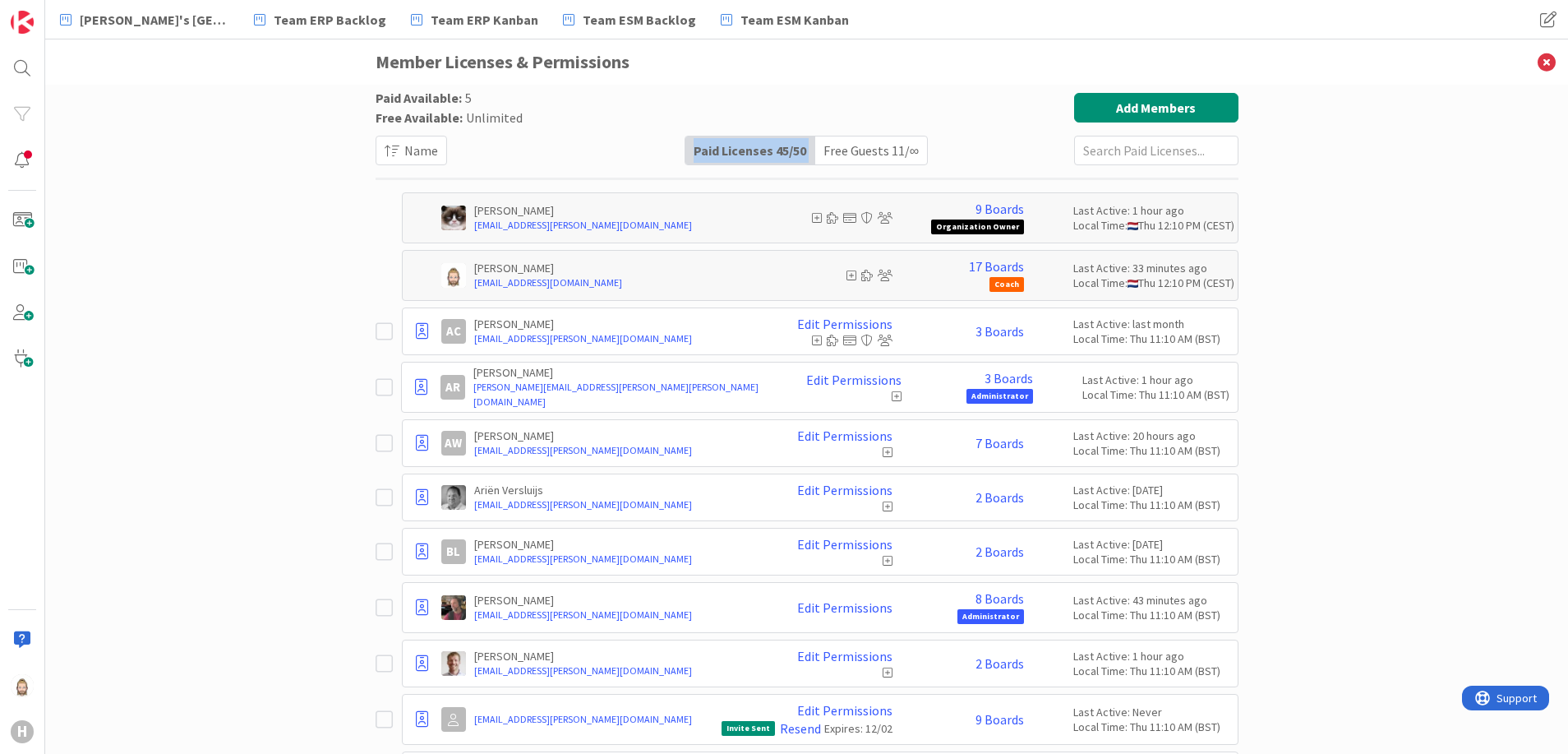
click at [625, 147] on div "Paid Available: 5 Free Available: Unlimited Name Paid Licenses 45 / 50 Free Gue…" at bounding box center [807, 129] width 863 height 72
click at [861, 151] on div "Free Guests 11 / ∞" at bounding box center [871, 151] width 111 height 28
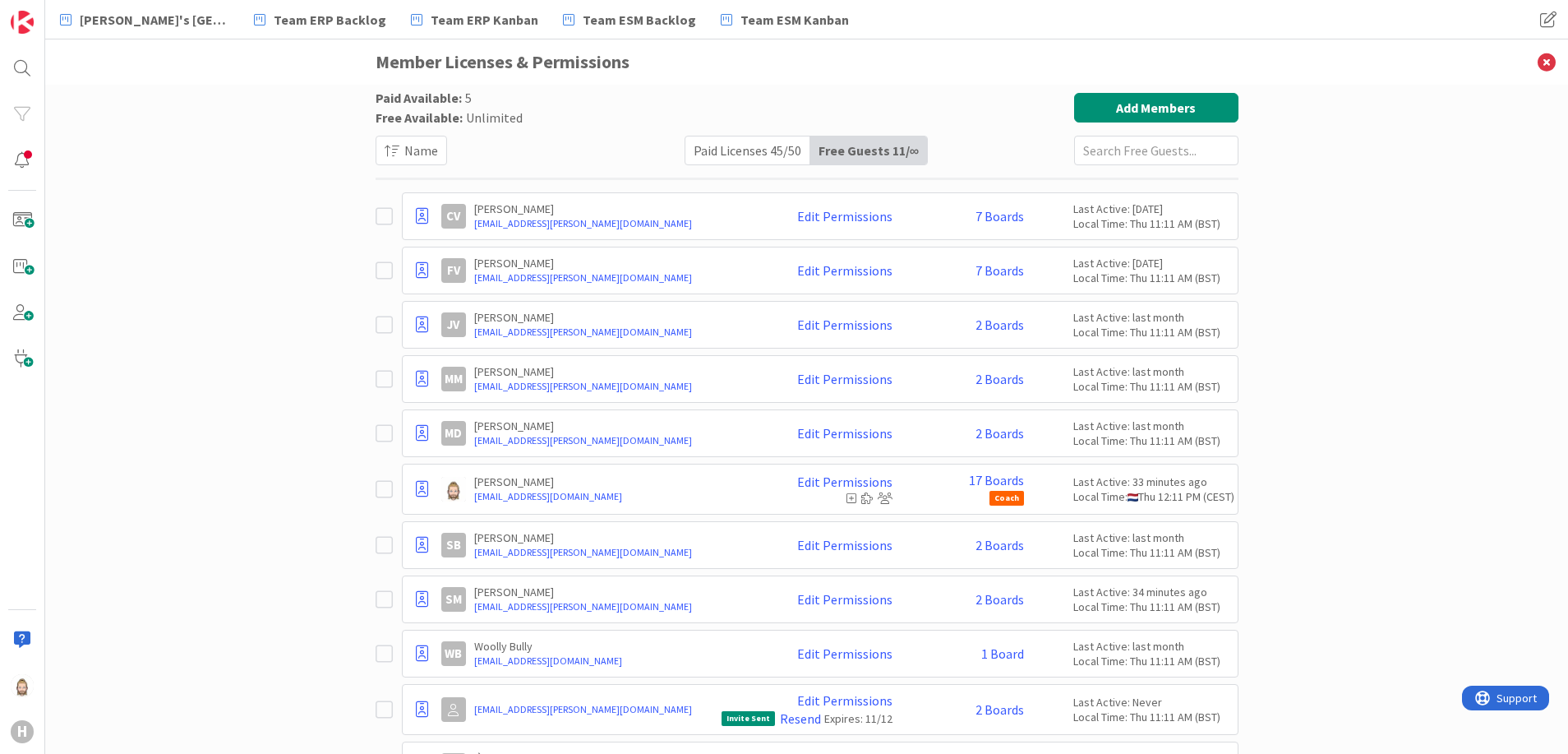
click at [765, 150] on div "Paid Licenses 45 / 50" at bounding box center [748, 151] width 125 height 28
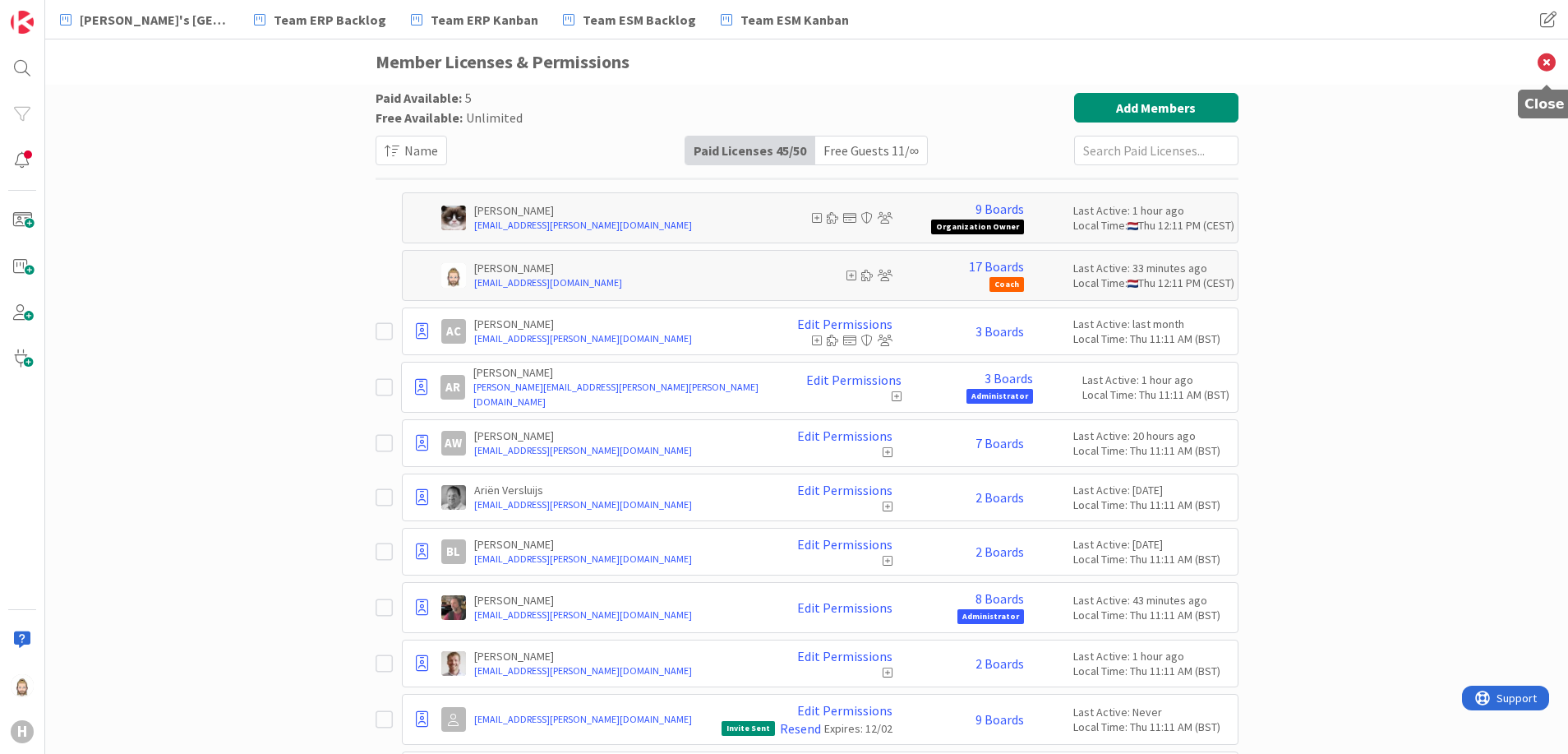
click at [1552, 55] on icon at bounding box center [1546, 62] width 43 height 45
